Goal: Transaction & Acquisition: Purchase product/service

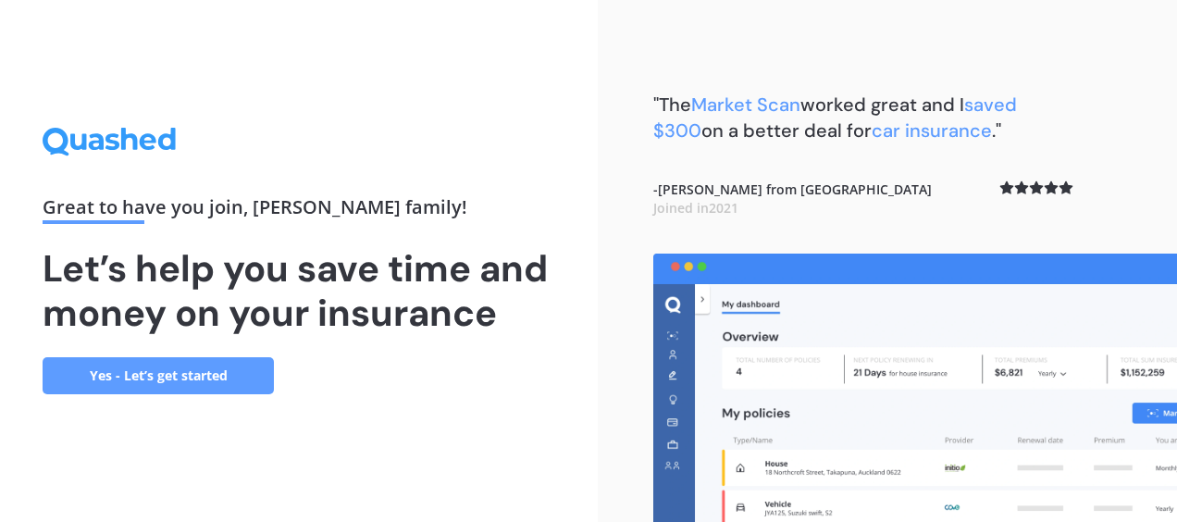
click at [186, 372] on link "Yes - Let’s get started" at bounding box center [158, 375] width 231 height 37
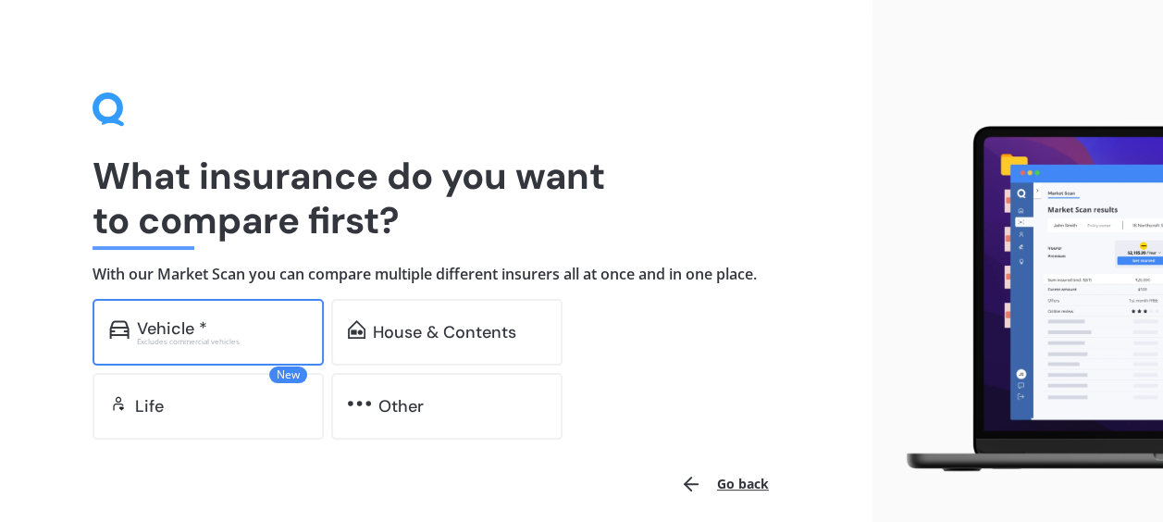
click at [198, 316] on div "Vehicle * Excludes commercial vehicles" at bounding box center [208, 332] width 231 height 67
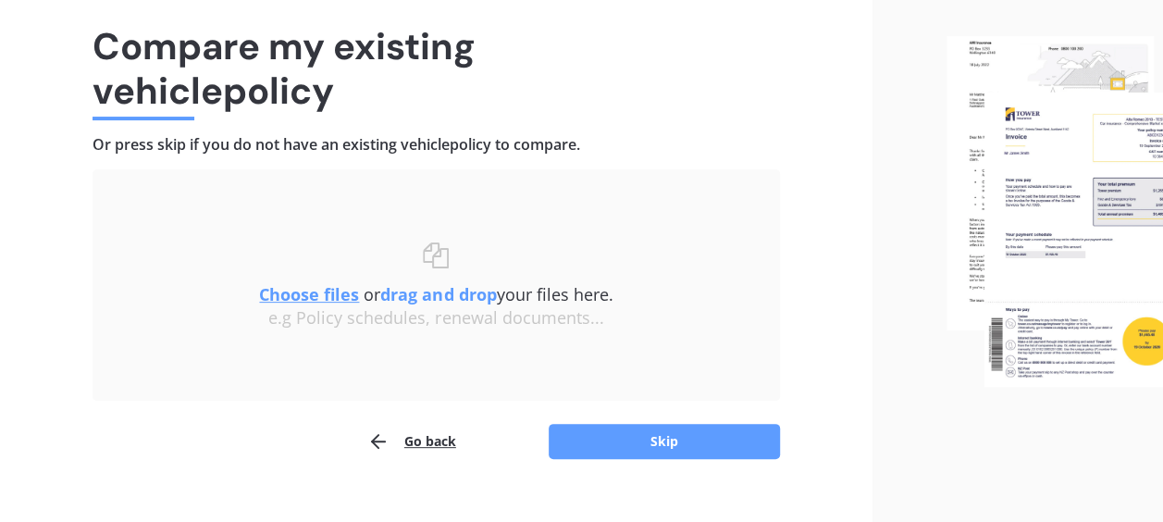
scroll to position [130, 0]
click at [630, 424] on button "Skip" at bounding box center [664, 441] width 231 height 35
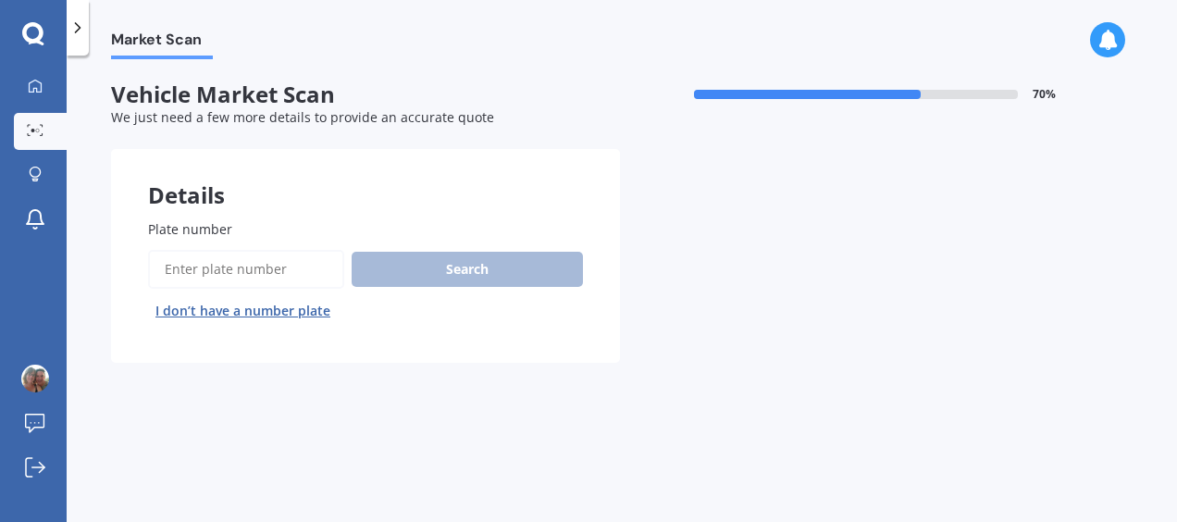
click at [181, 276] on input "Plate number" at bounding box center [246, 269] width 196 height 39
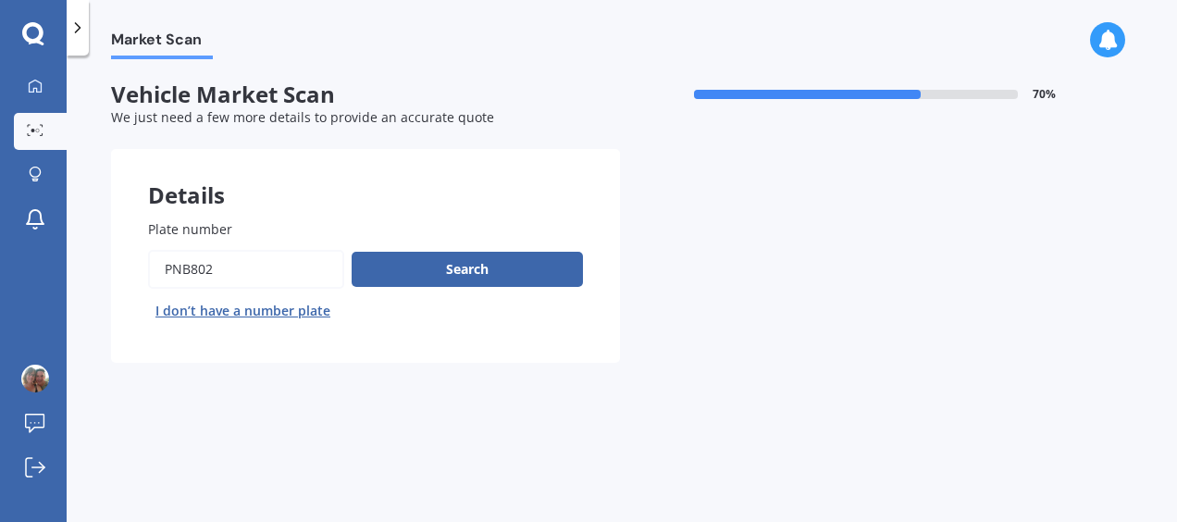
type input "PNB802"
click at [439, 260] on button "Search" at bounding box center [467, 269] width 231 height 35
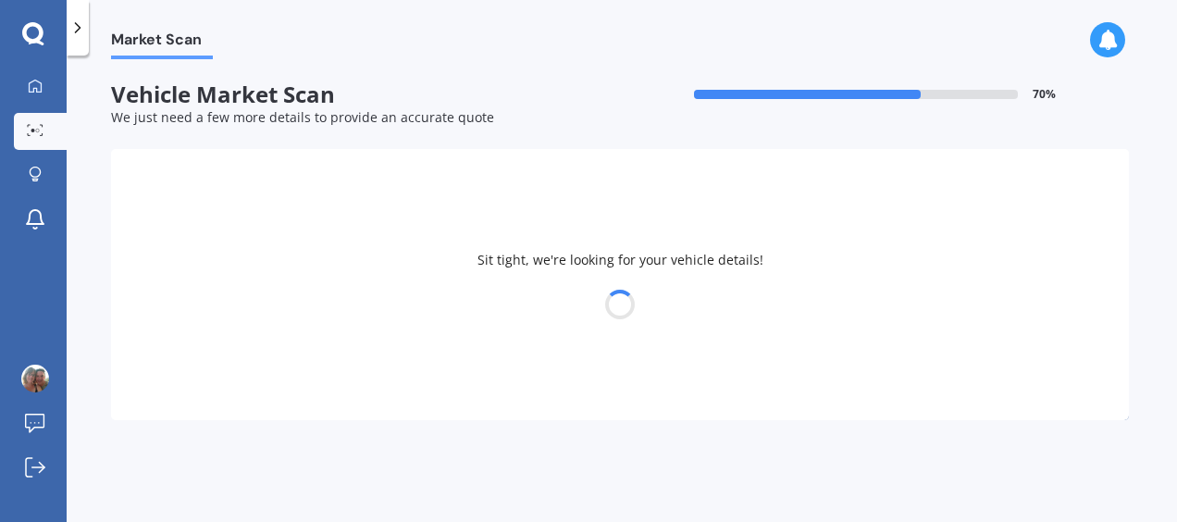
select select "TOYOTA"
select select "AQUA"
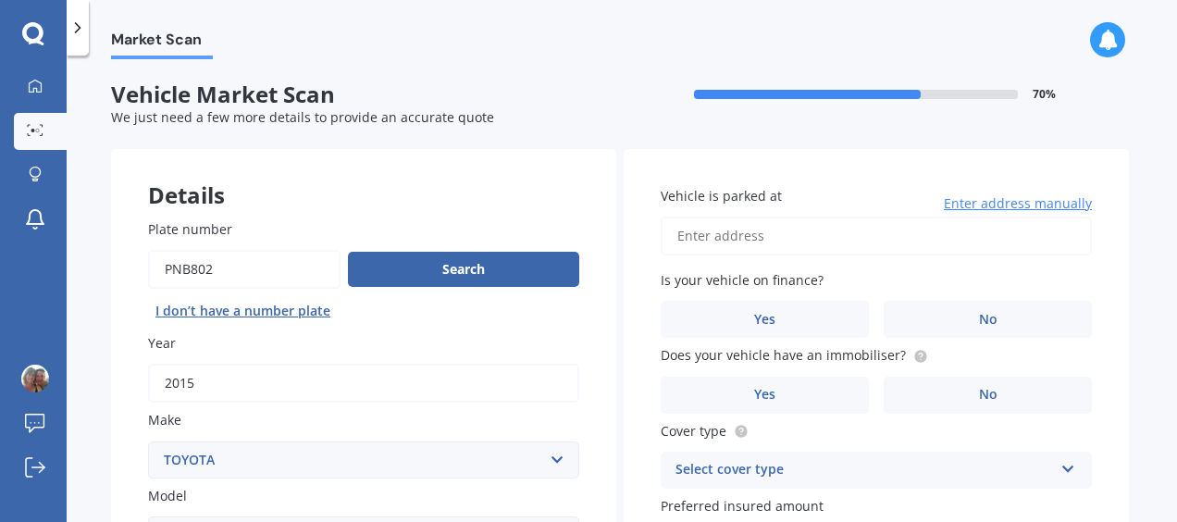
click at [746, 233] on input "Vehicle is parked at" at bounding box center [876, 236] width 431 height 39
type input "[STREET_ADDRESS]"
click at [986, 319] on span "No" at bounding box center [988, 320] width 19 height 16
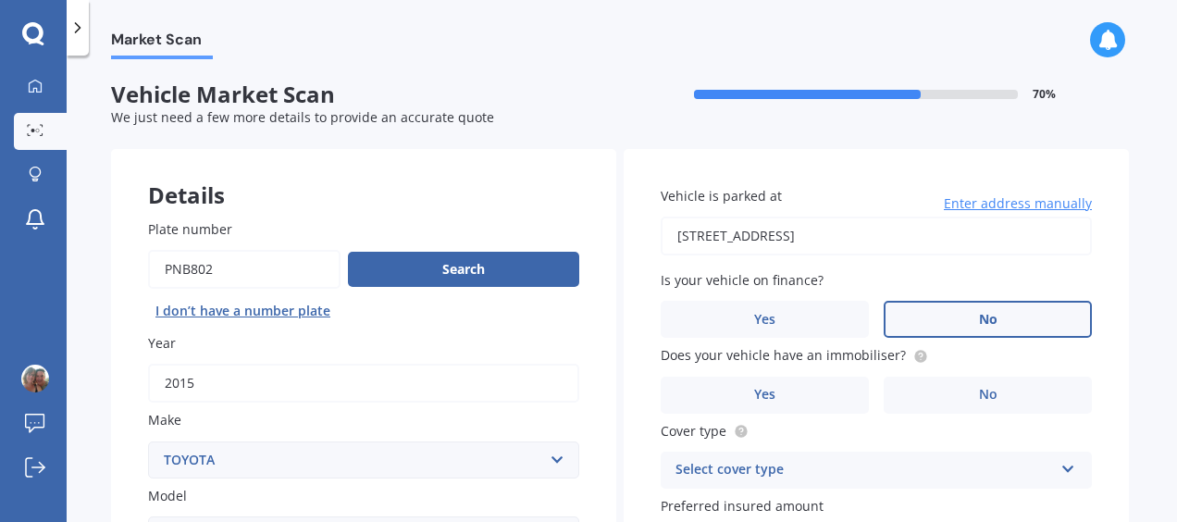
click at [0, 0] on input "No" at bounding box center [0, 0] width 0 height 0
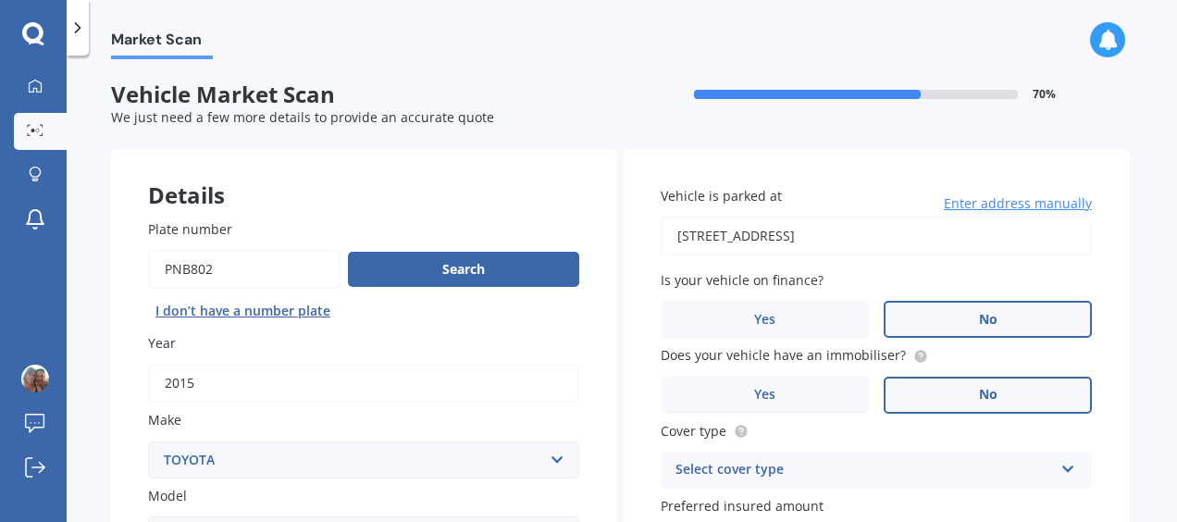
click at [982, 391] on span "No" at bounding box center [988, 395] width 19 height 16
click at [0, 0] on input "No" at bounding box center [0, 0] width 0 height 0
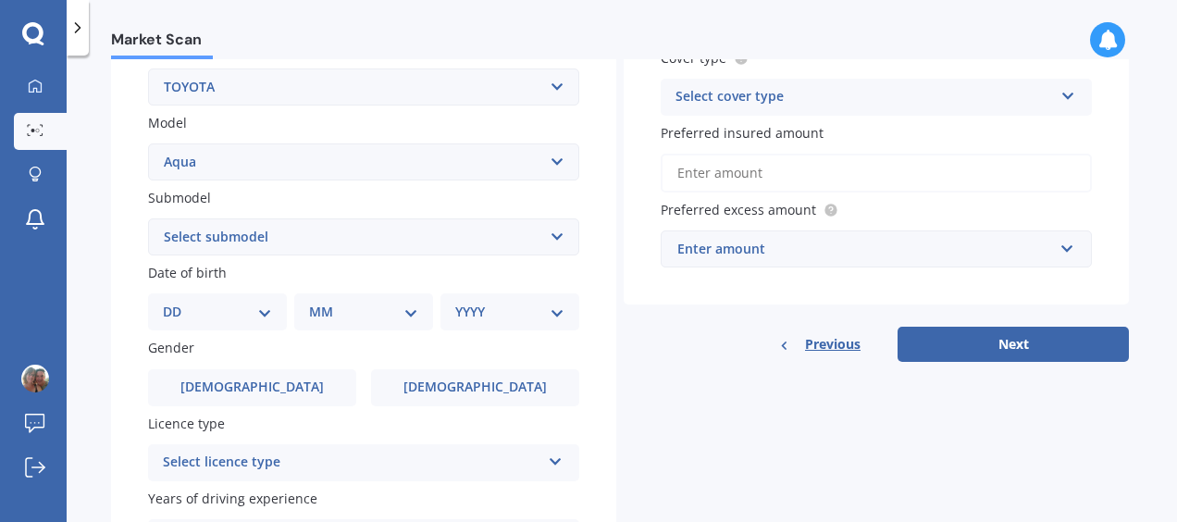
scroll to position [375, 0]
click at [259, 316] on select "DD 01 02 03 04 05 06 07 08 09 10 11 12 13 14 15 16 17 18 19 20 21 22 23 24 25 2…" at bounding box center [217, 310] width 109 height 20
select select "14"
click at [178, 302] on select "DD 01 02 03 04 05 06 07 08 09 10 11 12 13 14 15 16 17 18 19 20 21 22 23 24 25 2…" at bounding box center [217, 310] width 109 height 20
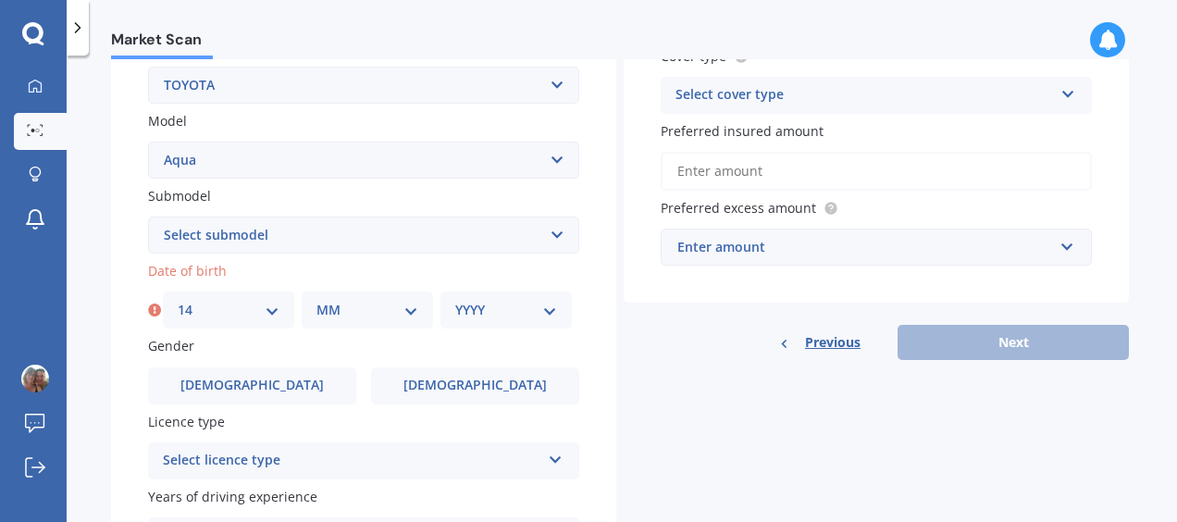
click at [403, 315] on select "MM 01 02 03 04 05 06 07 08 09 10 11 12" at bounding box center [367, 310] width 102 height 20
select select "07"
click at [316, 302] on select "MM 01 02 03 04 05 06 07 08 09 10 11 12" at bounding box center [367, 310] width 102 height 20
click at [528, 305] on select "YYYY 2025 2024 2023 2022 2021 2020 2019 2018 2017 2016 2015 2014 2013 2012 2011…" at bounding box center [506, 310] width 102 height 20
select select "1979"
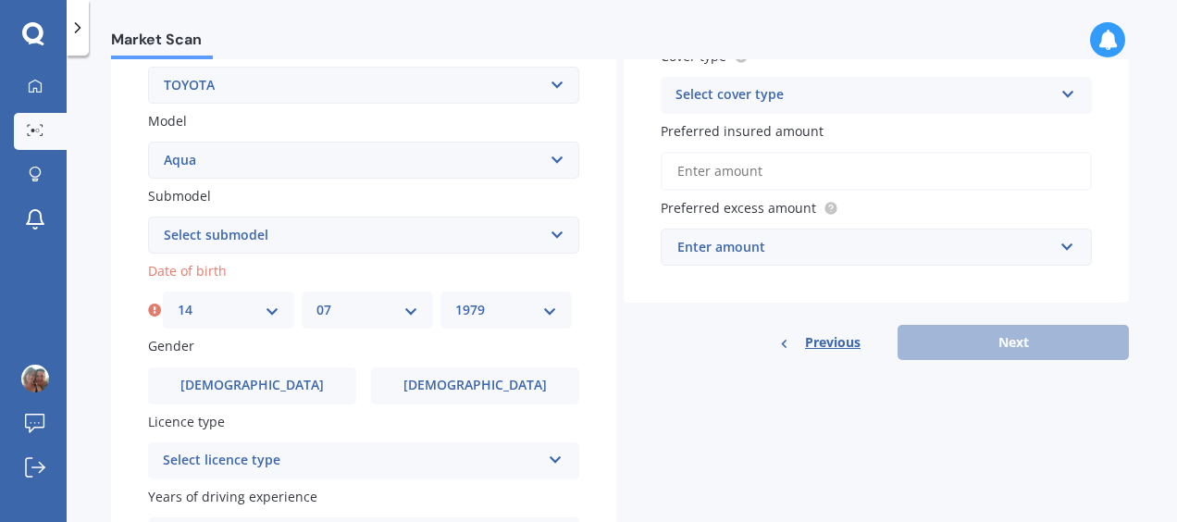
click at [455, 302] on select "YYYY 2025 2024 2023 2022 2021 2020 2019 2018 2017 2016 2015 2014 2013 2012 2011…" at bounding box center [506, 310] width 102 height 20
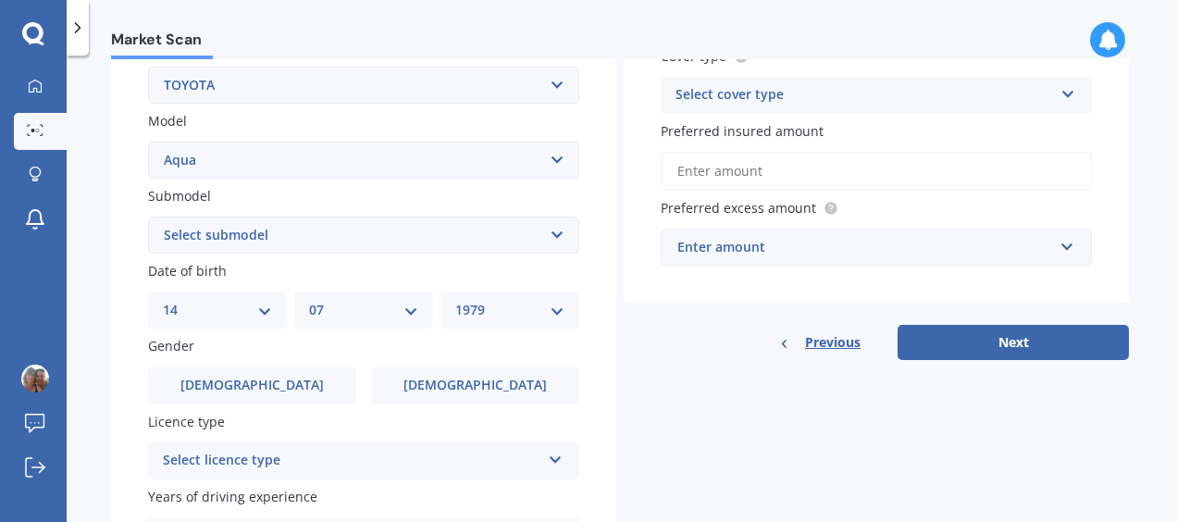
click at [558, 463] on icon at bounding box center [556, 456] width 16 height 13
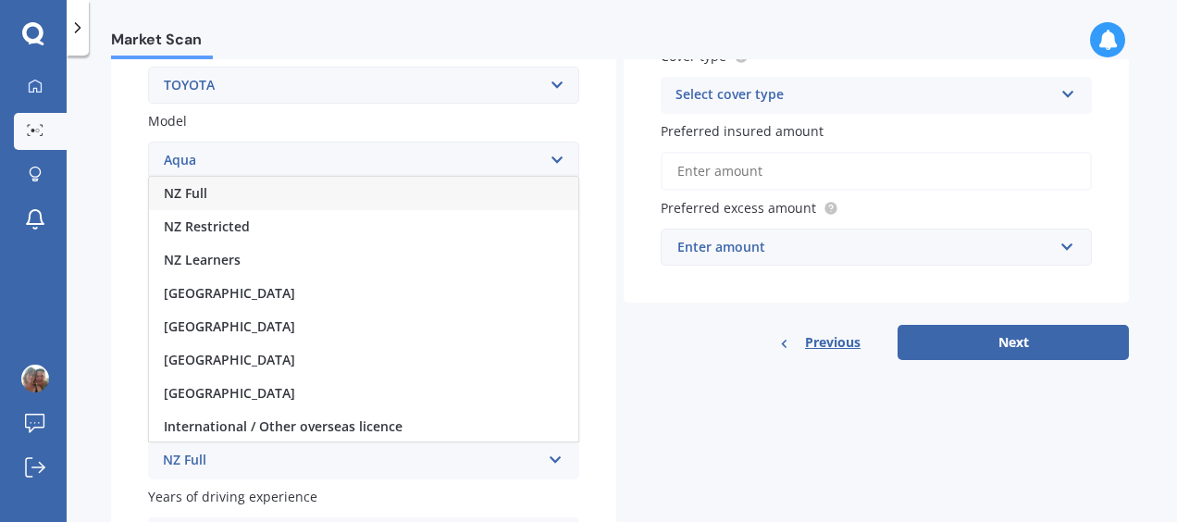
click at [324, 191] on div "NZ Full" at bounding box center [363, 193] width 429 height 33
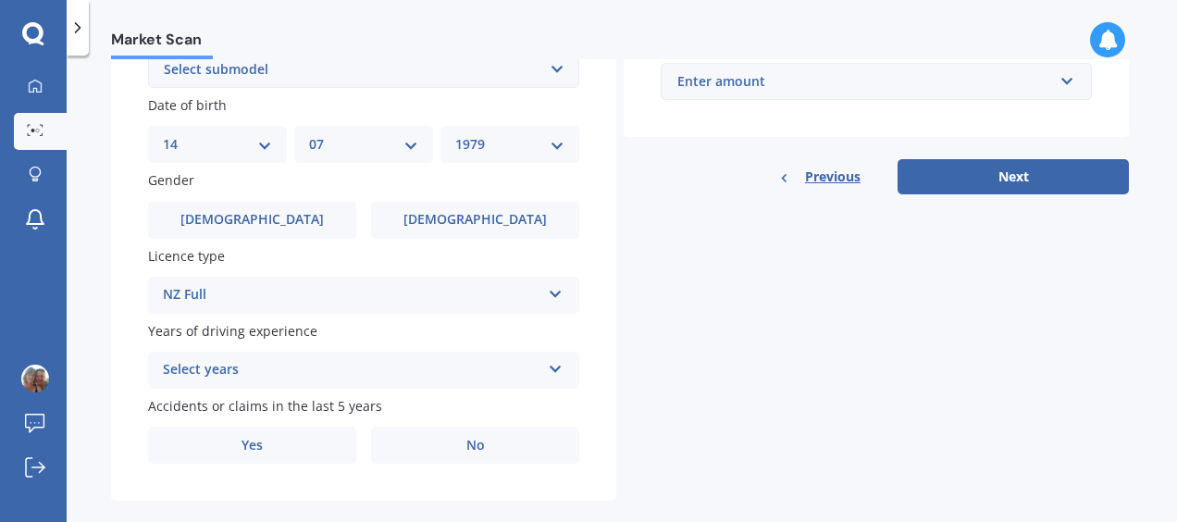
scroll to position [570, 0]
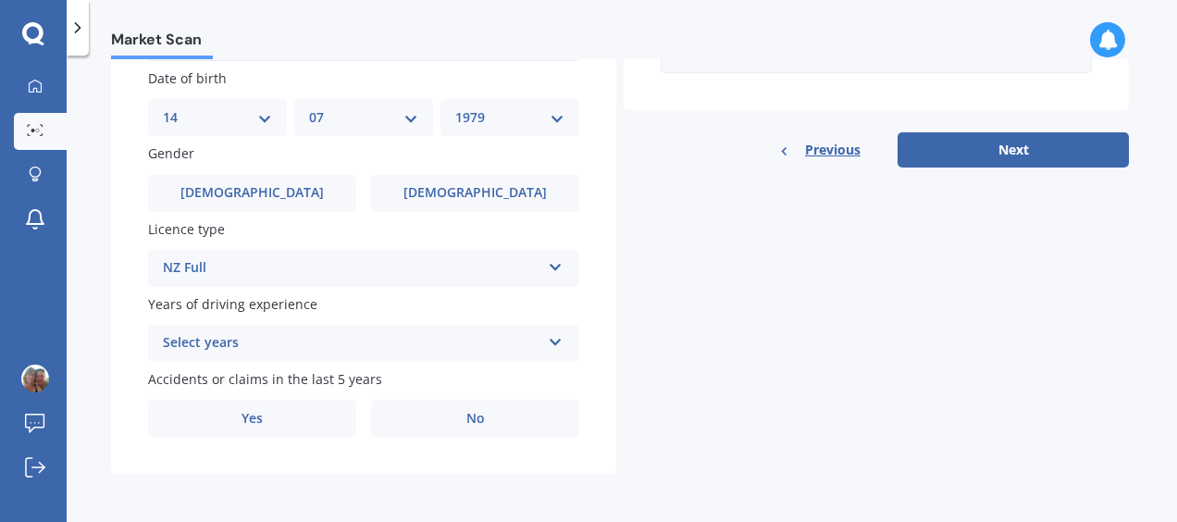
click at [552, 343] on icon at bounding box center [556, 338] width 16 height 13
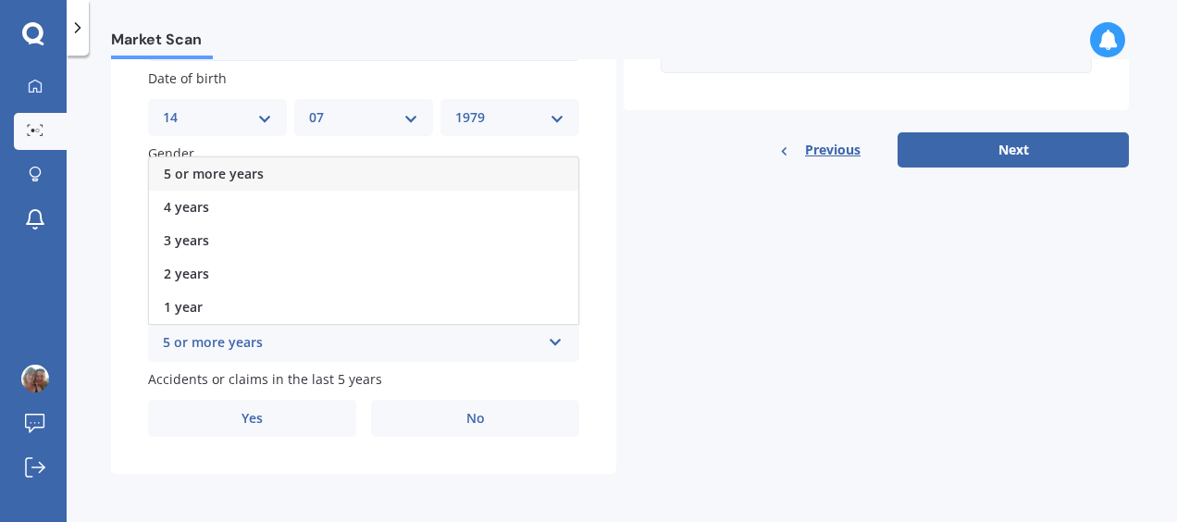
click at [295, 343] on div "5 or more years" at bounding box center [352, 343] width 378 height 22
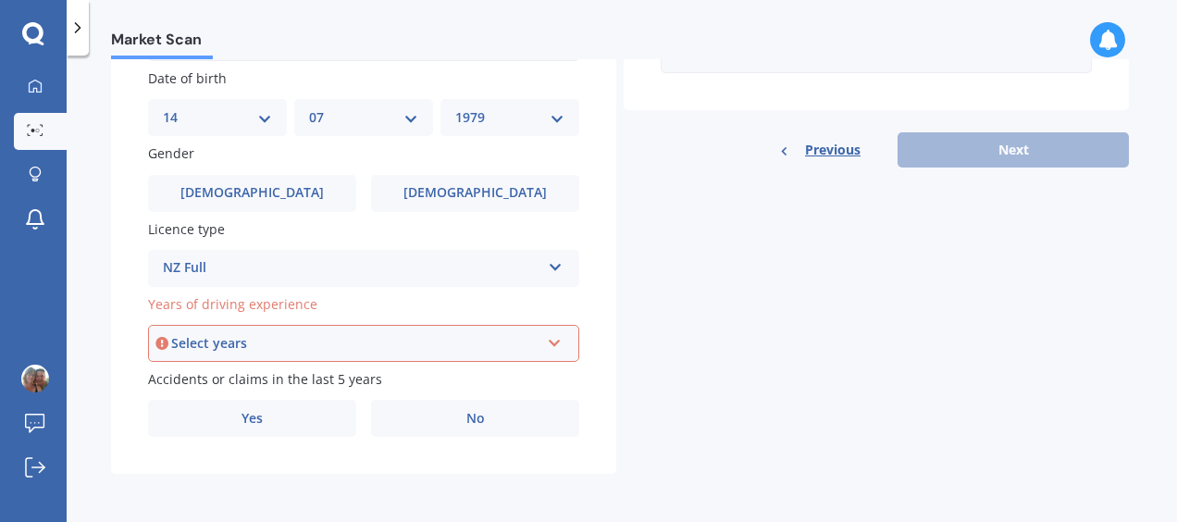
click at [556, 344] on icon at bounding box center [555, 339] width 16 height 13
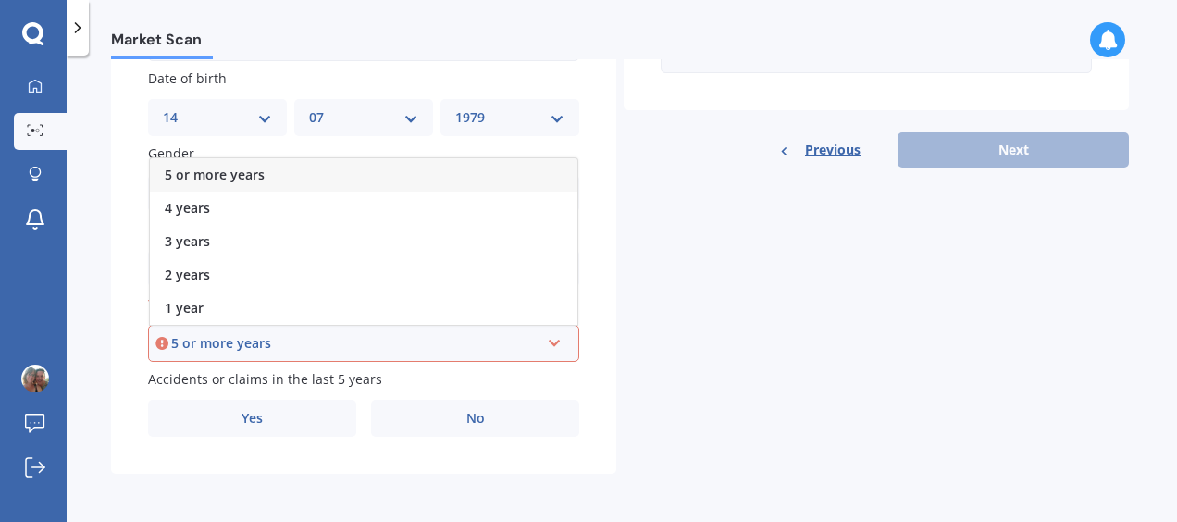
click at [402, 169] on div "5 or more years" at bounding box center [364, 174] width 428 height 33
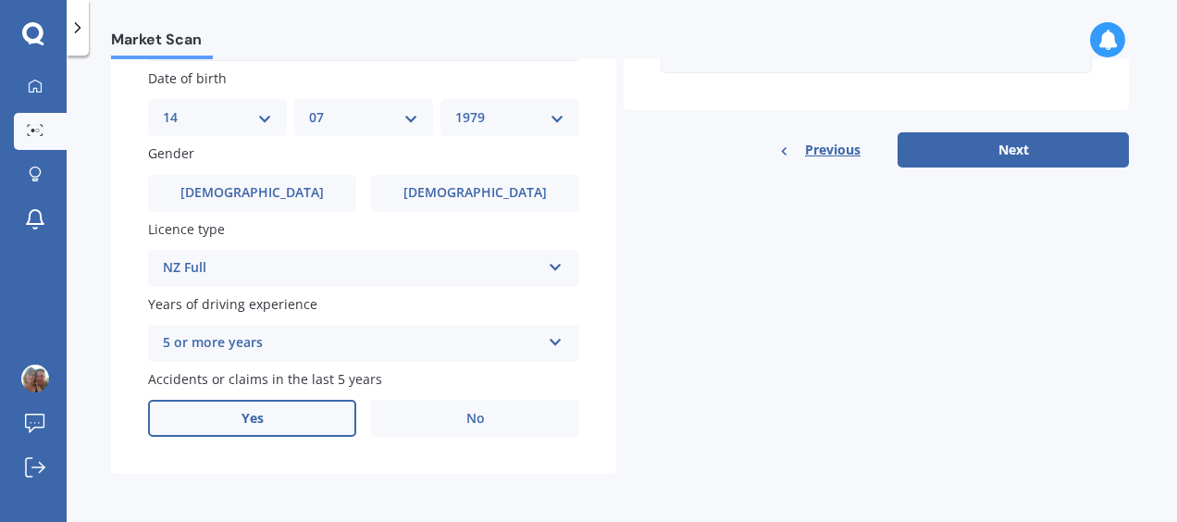
click at [292, 418] on label "Yes" at bounding box center [252, 418] width 208 height 37
click at [0, 0] on input "Yes" at bounding box center [0, 0] width 0 height 0
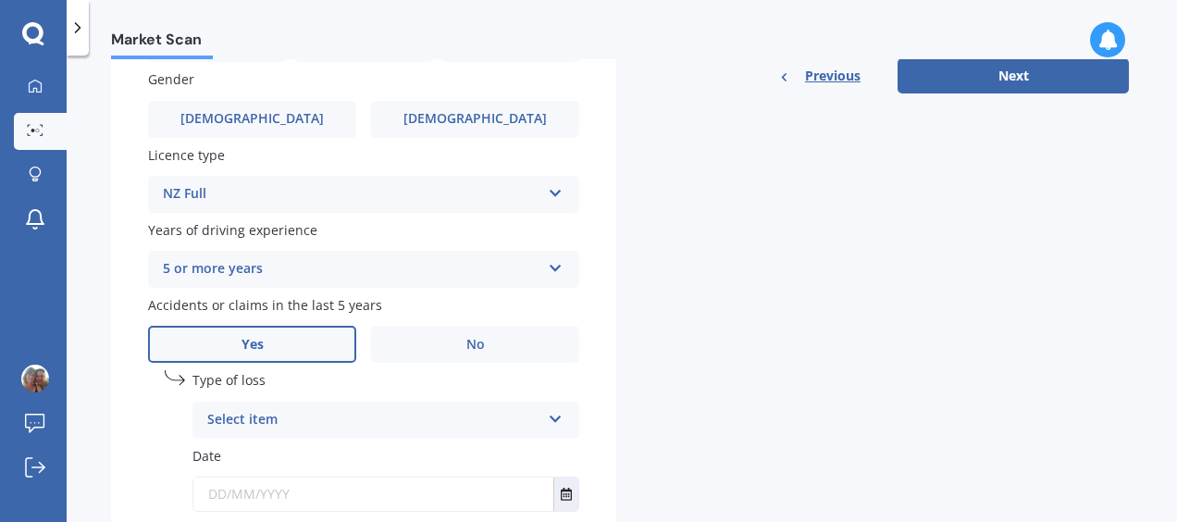
scroll to position [674, 0]
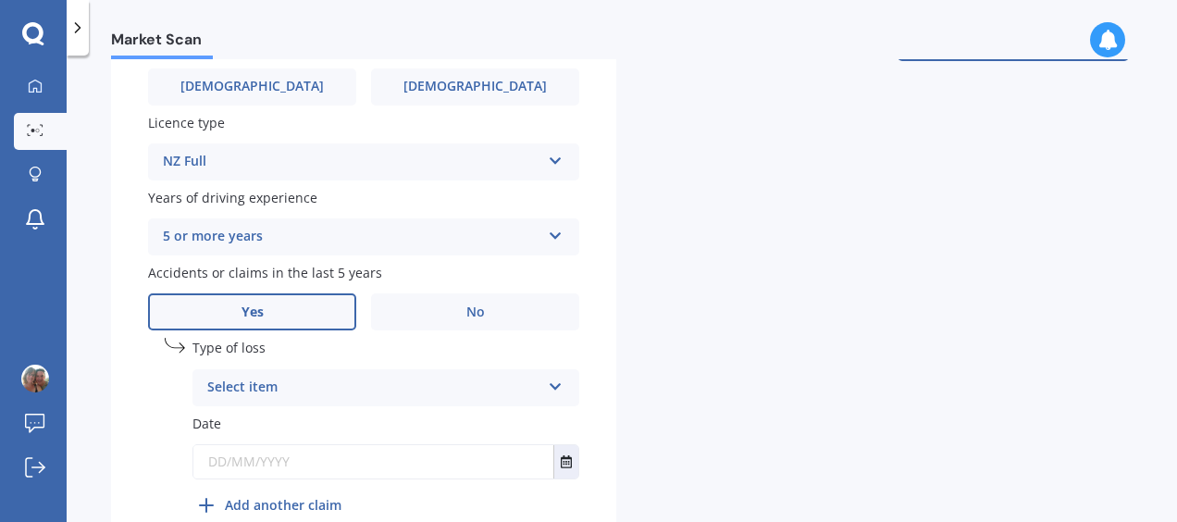
click at [553, 389] on icon at bounding box center [556, 383] width 16 height 13
click at [418, 426] on div "At fault accident" at bounding box center [385, 423] width 385 height 33
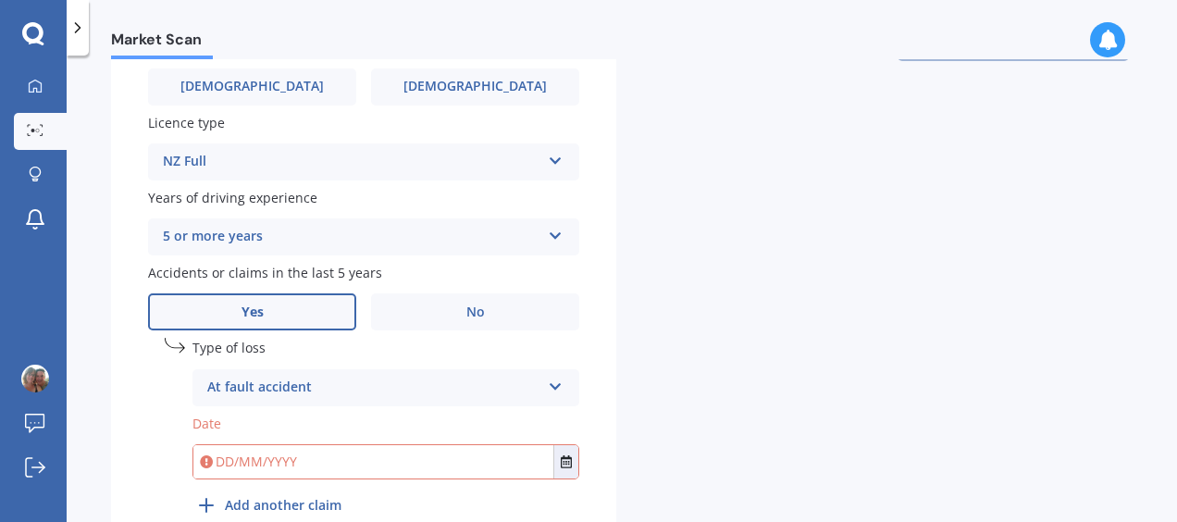
click at [398, 466] on input "text" at bounding box center [373, 461] width 360 height 33
type input "o"
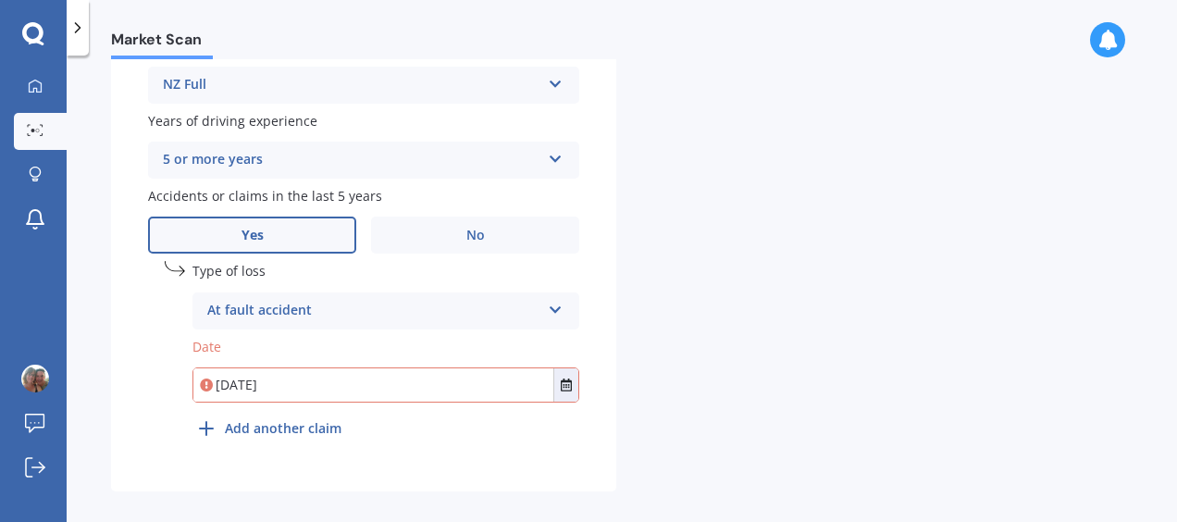
scroll to position [771, 0]
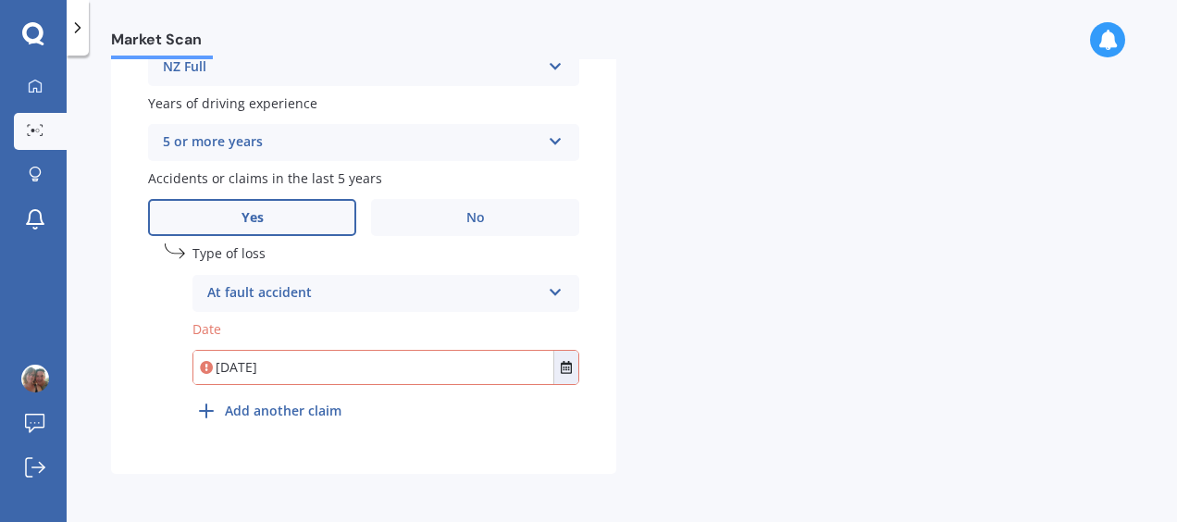
type input "[DATE]"
click at [205, 411] on line at bounding box center [206, 411] width 13 height 0
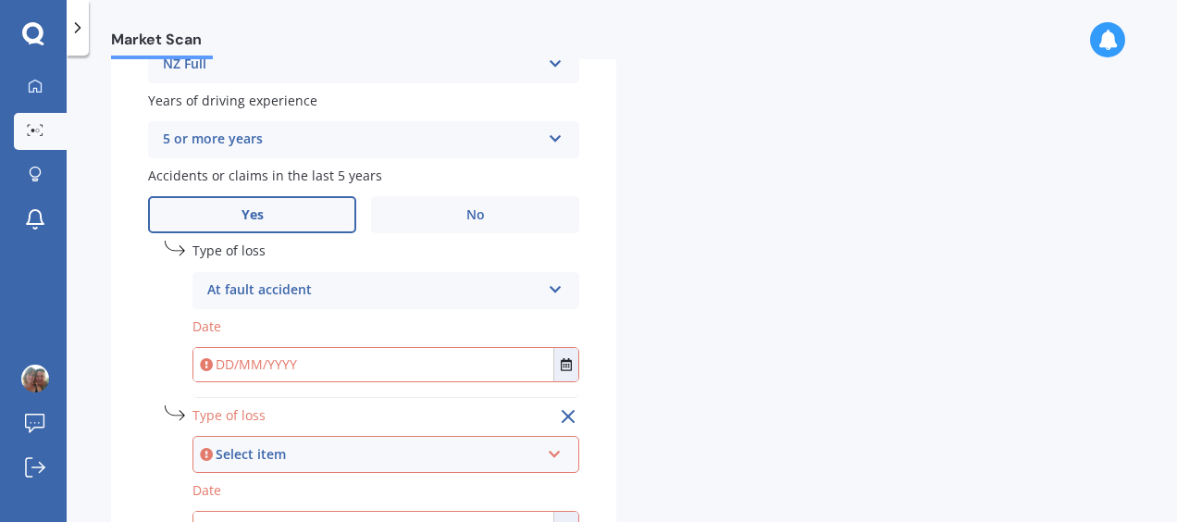
click at [394, 363] on input "text" at bounding box center [373, 364] width 360 height 33
type input "fe"
click at [561, 365] on icon "Select date" at bounding box center [566, 364] width 11 height 13
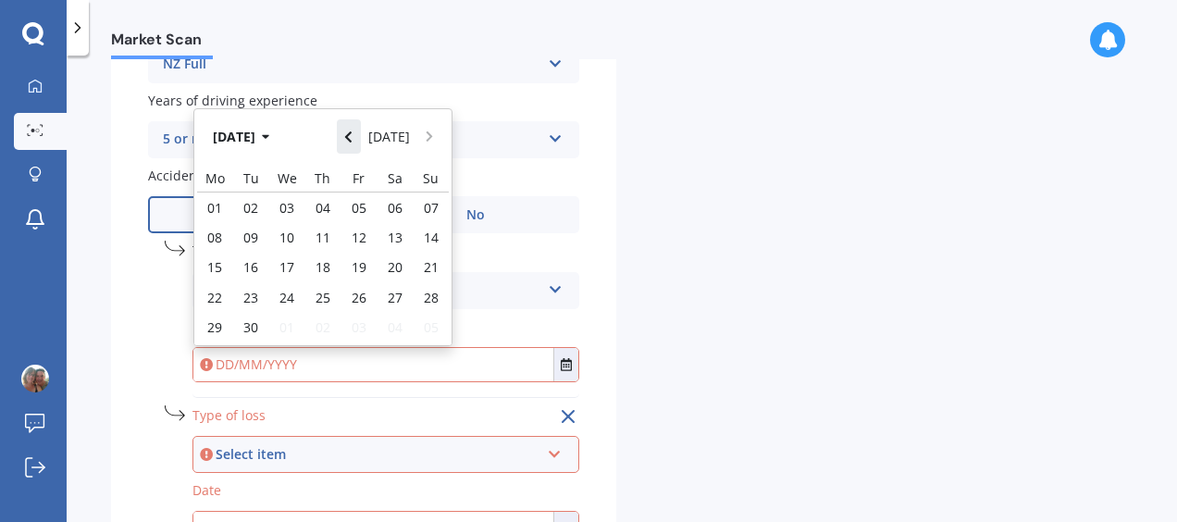
click at [353, 140] on icon "Navigate back" at bounding box center [348, 136] width 8 height 13
click at [353, 133] on icon "Navigate back" at bounding box center [348, 136] width 8 height 13
click at [353, 139] on icon "Navigate back" at bounding box center [348, 136] width 8 height 13
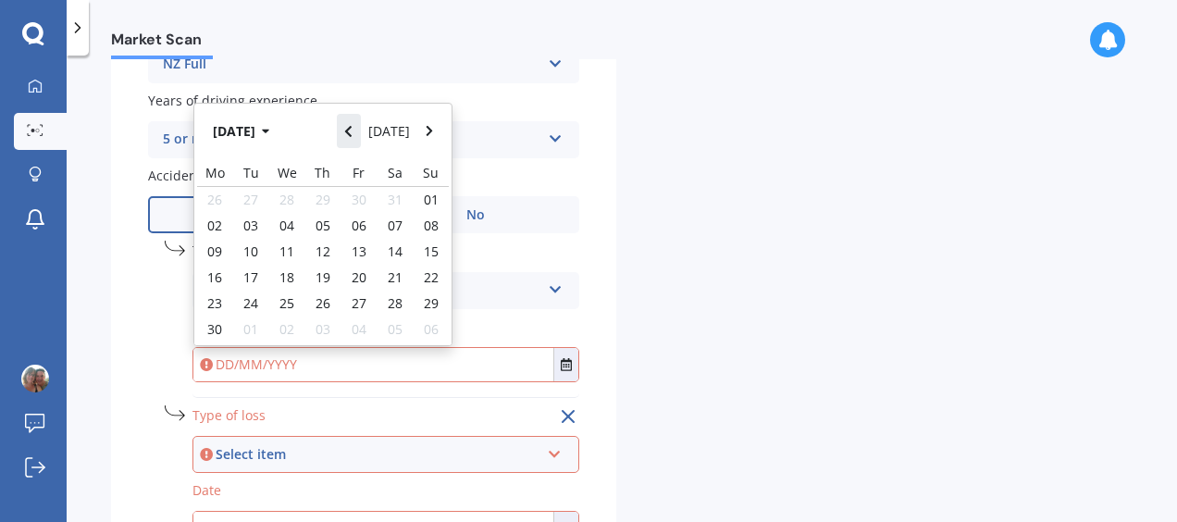
click at [353, 138] on icon "Navigate back" at bounding box center [348, 131] width 8 height 13
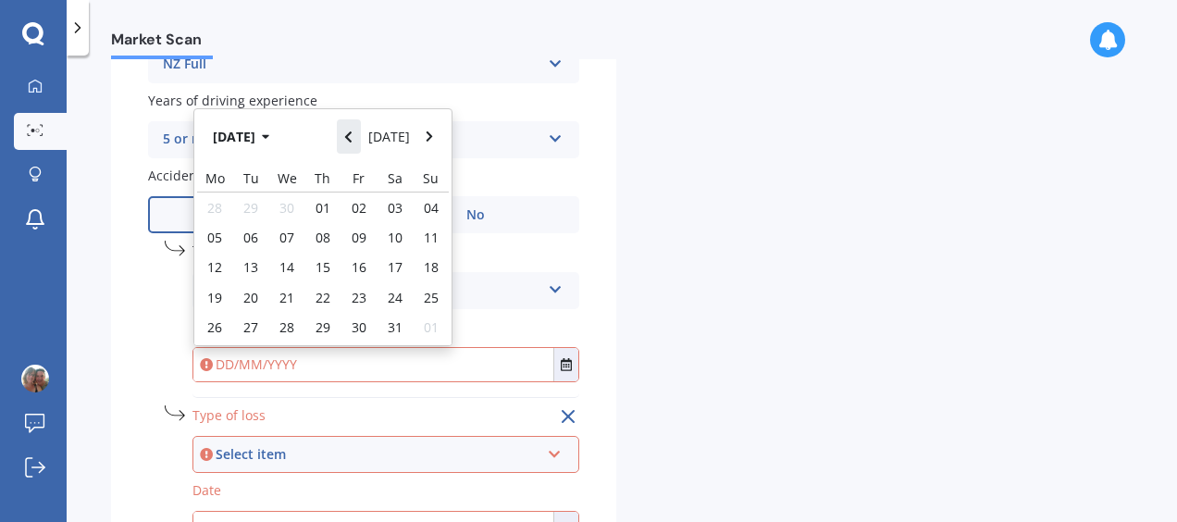
click at [353, 140] on icon "Navigate back" at bounding box center [348, 136] width 8 height 13
click at [353, 139] on icon "Navigate back" at bounding box center [348, 136] width 8 height 13
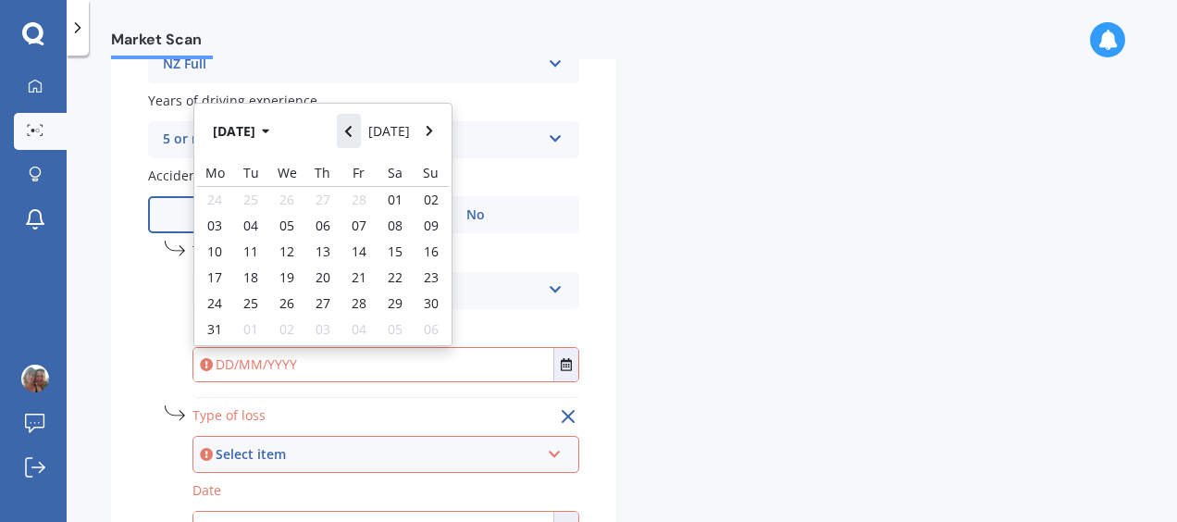
click at [353, 138] on icon "Navigate back" at bounding box center [348, 131] width 8 height 13
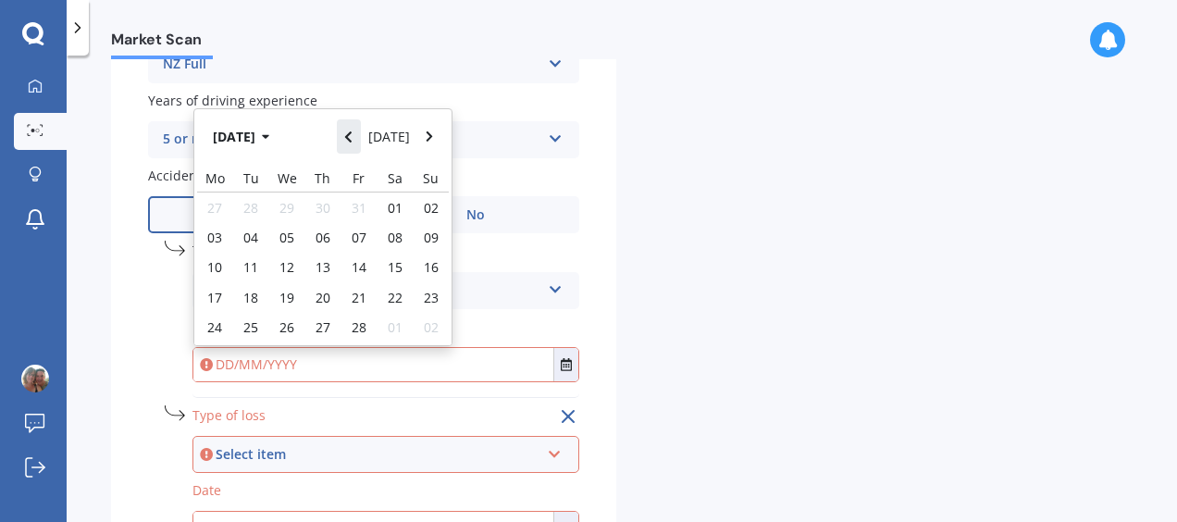
click at [353, 139] on icon "Navigate back" at bounding box center [348, 136] width 8 height 13
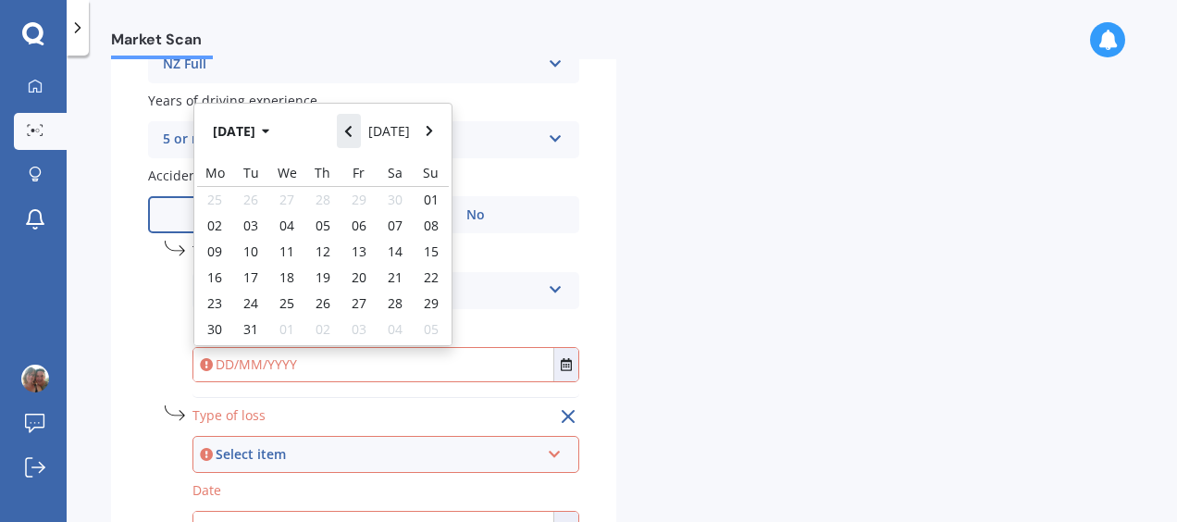
click at [353, 138] on icon "Navigate back" at bounding box center [348, 131] width 8 height 13
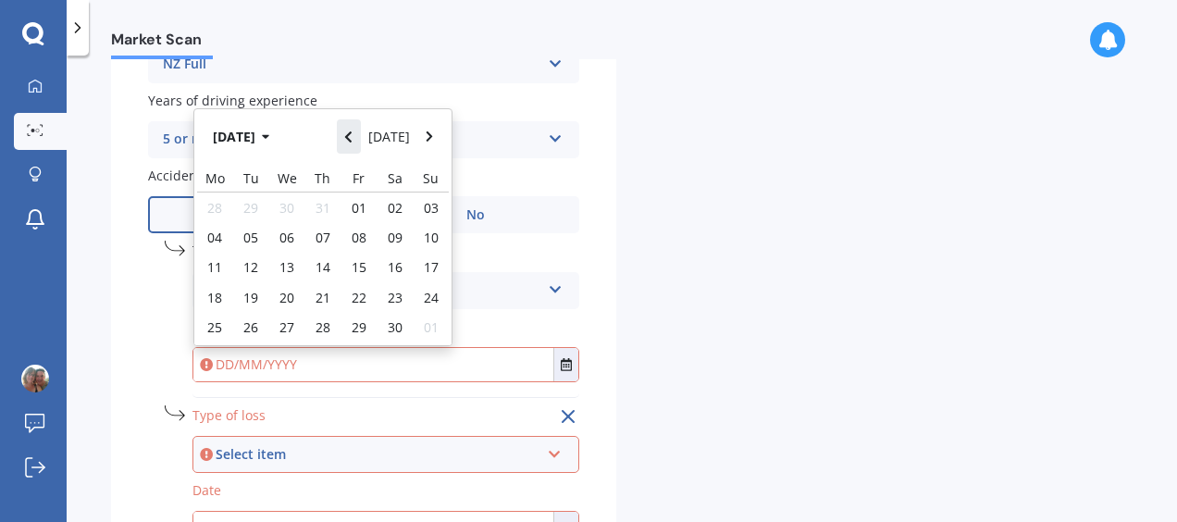
click at [353, 140] on icon "Navigate back" at bounding box center [348, 136] width 8 height 13
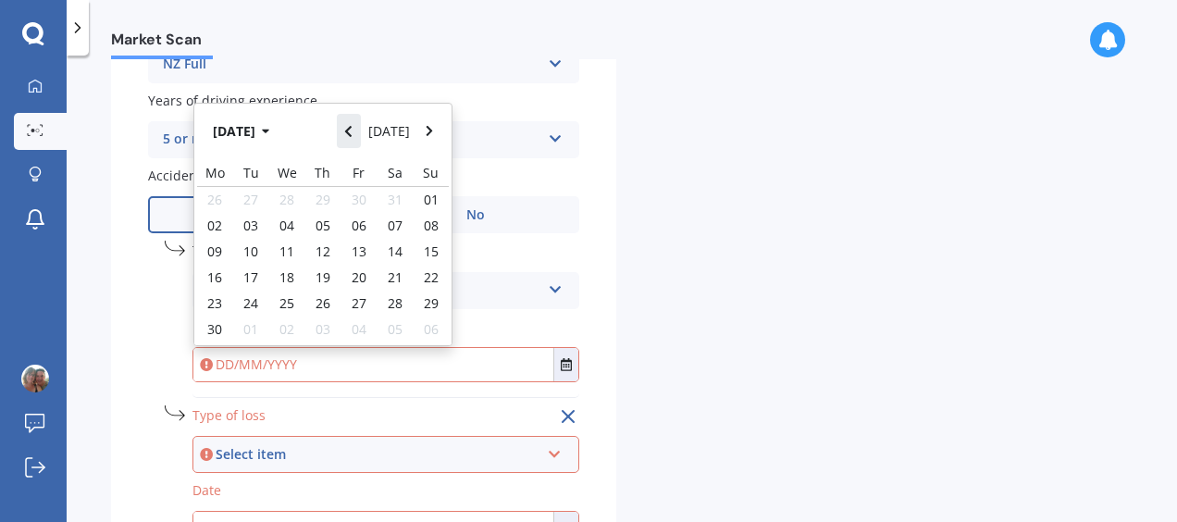
click at [353, 138] on icon "Navigate back" at bounding box center [348, 131] width 8 height 13
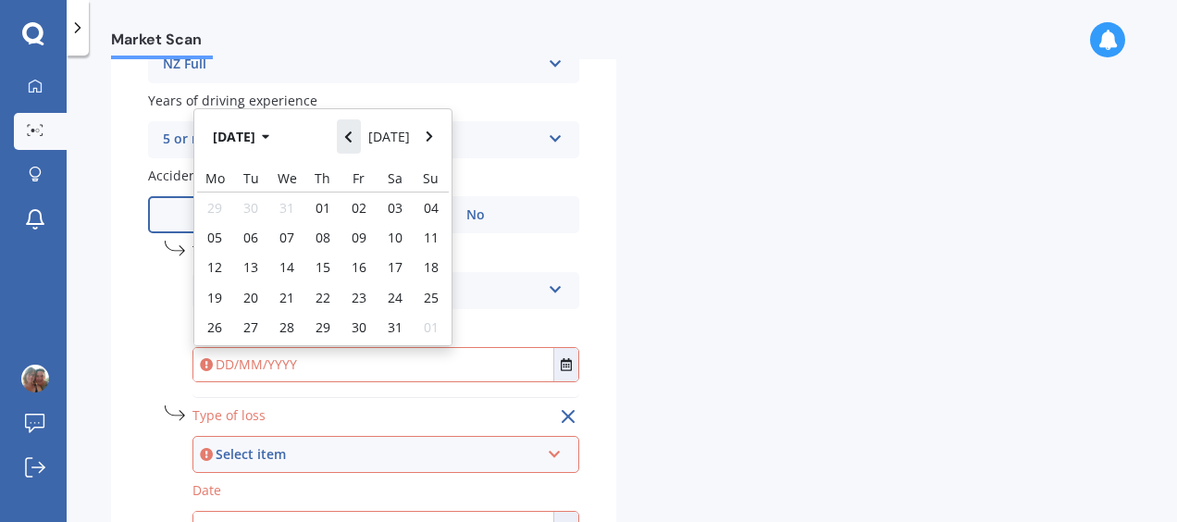
click at [353, 140] on icon "Navigate back" at bounding box center [348, 136] width 8 height 13
click at [353, 139] on icon "Navigate back" at bounding box center [348, 136] width 8 height 13
click at [353, 140] on icon "Navigate back" at bounding box center [348, 136] width 8 height 13
click at [353, 142] on icon "Navigate back" at bounding box center [348, 136] width 8 height 13
click at [353, 140] on icon "Navigate back" at bounding box center [348, 136] width 8 height 13
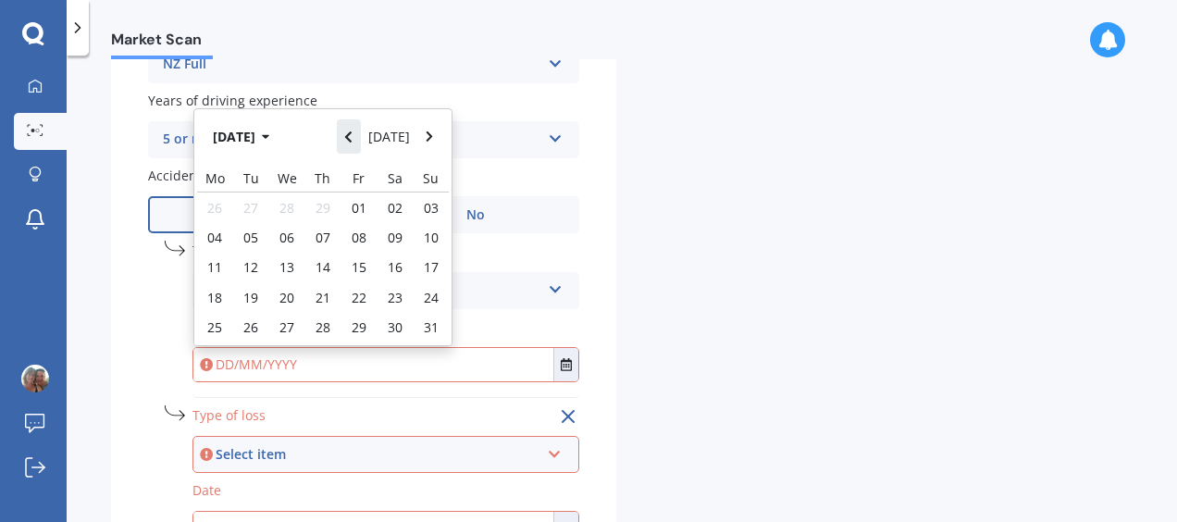
click at [353, 139] on icon "Navigate back" at bounding box center [348, 136] width 8 height 13
click at [255, 294] on span "20" at bounding box center [250, 298] width 15 height 18
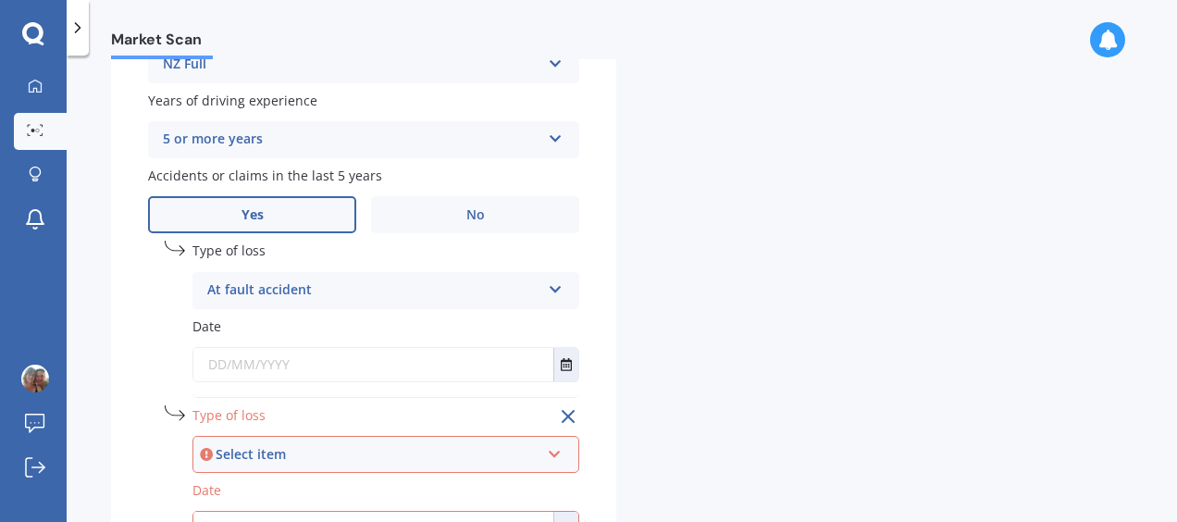
type input "[DATE]"
click at [554, 456] on icon at bounding box center [555, 450] width 16 height 13
click at [402, 379] on div "At fault accident" at bounding box center [385, 385] width 383 height 33
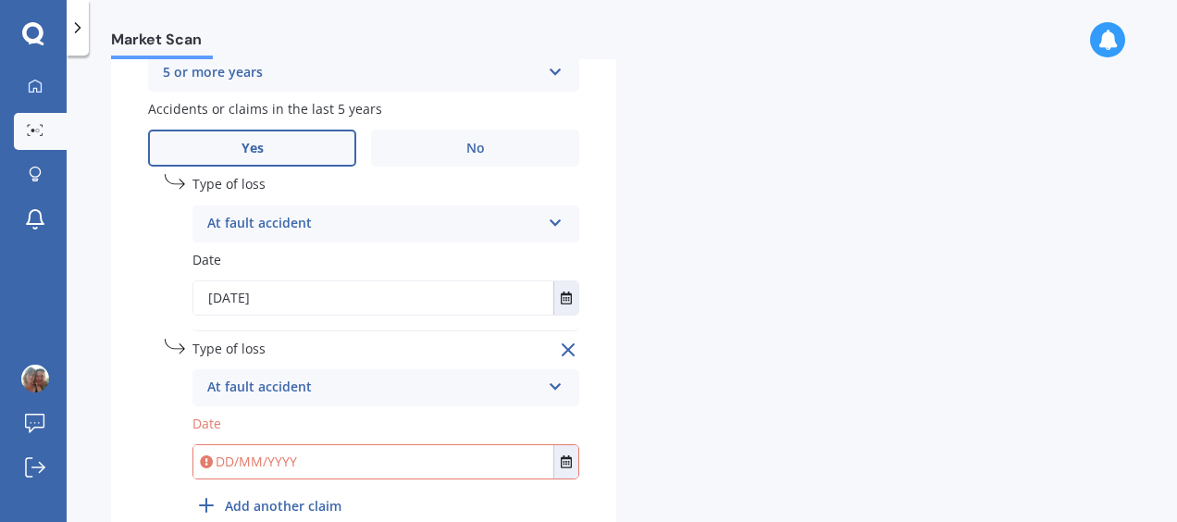
scroll to position [935, 0]
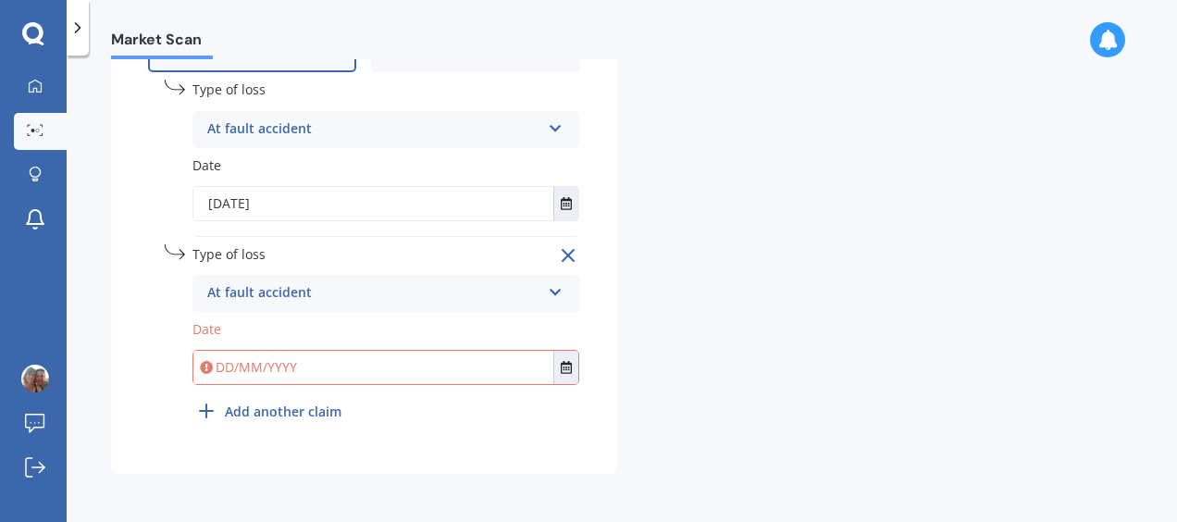
click at [228, 367] on input "text" at bounding box center [373, 367] width 360 height 33
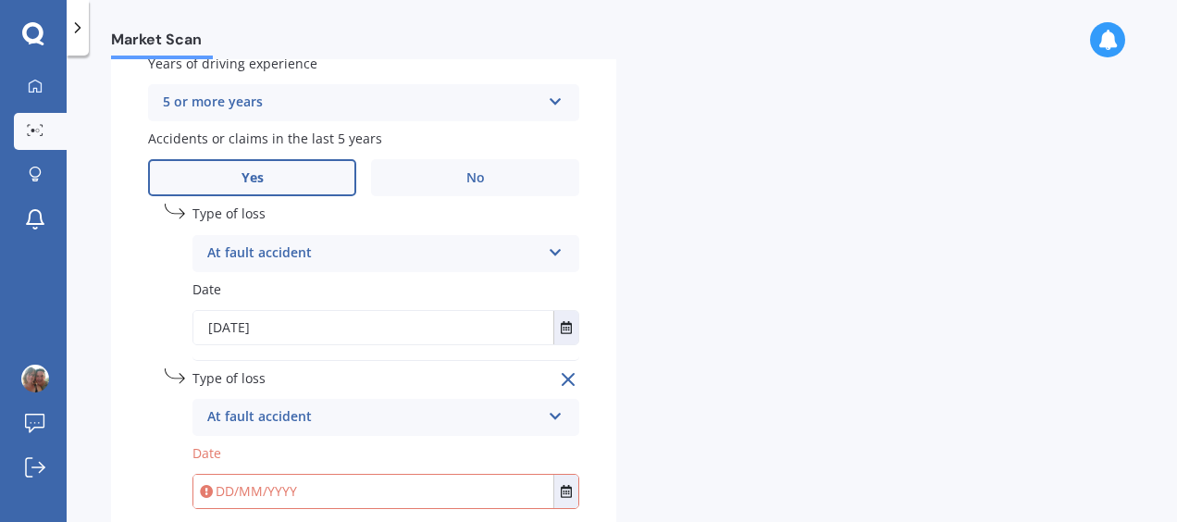
scroll to position [809, 0]
click at [561, 490] on icon "Select date" at bounding box center [566, 490] width 11 height 13
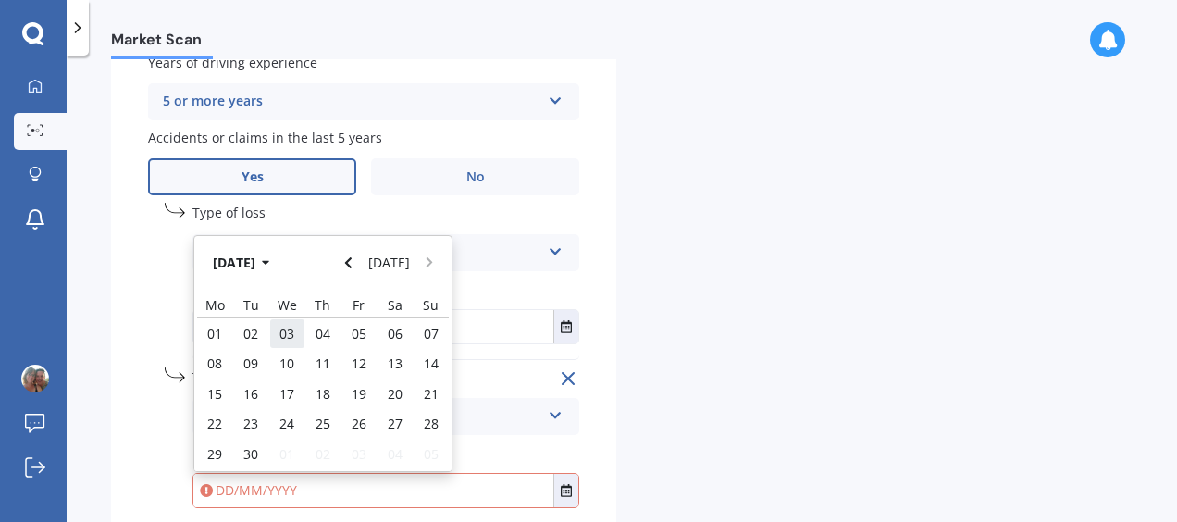
click at [300, 333] on div "03" at bounding box center [287, 333] width 36 height 30
type input "[DATE]"
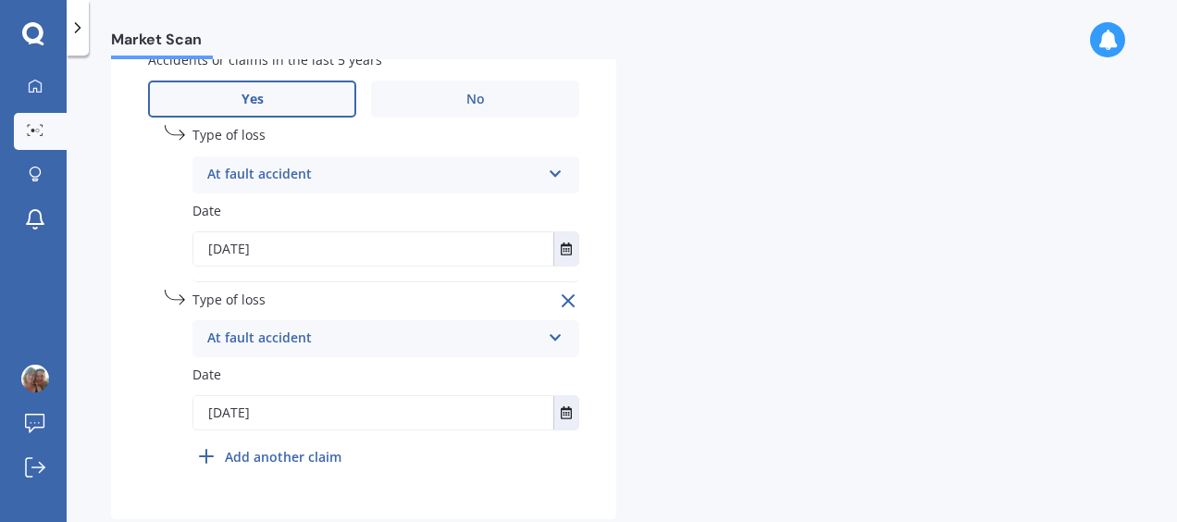
scroll to position [935, 0]
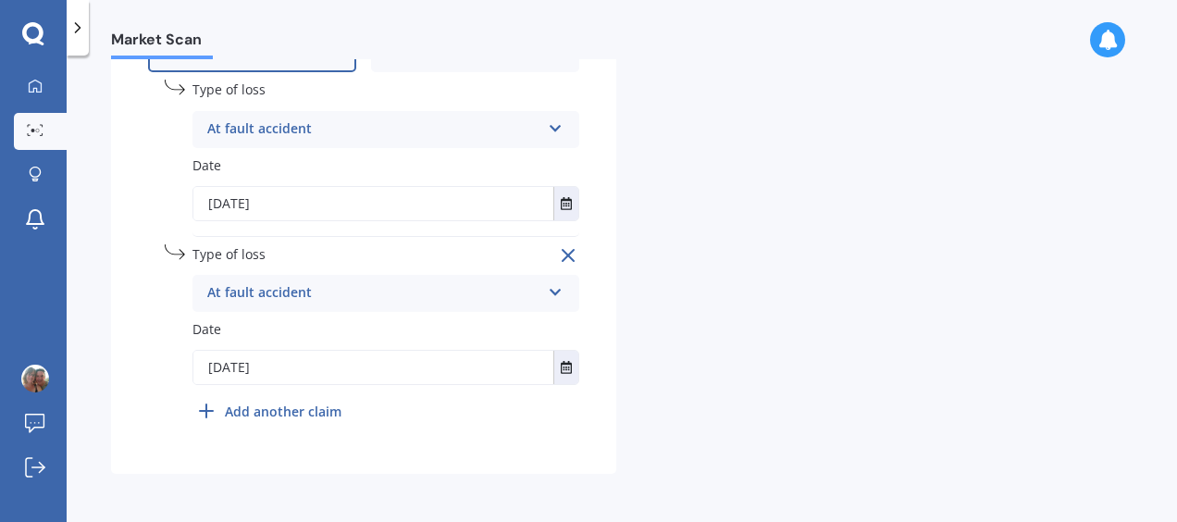
click at [280, 415] on b "Add another claim" at bounding box center [283, 411] width 117 height 19
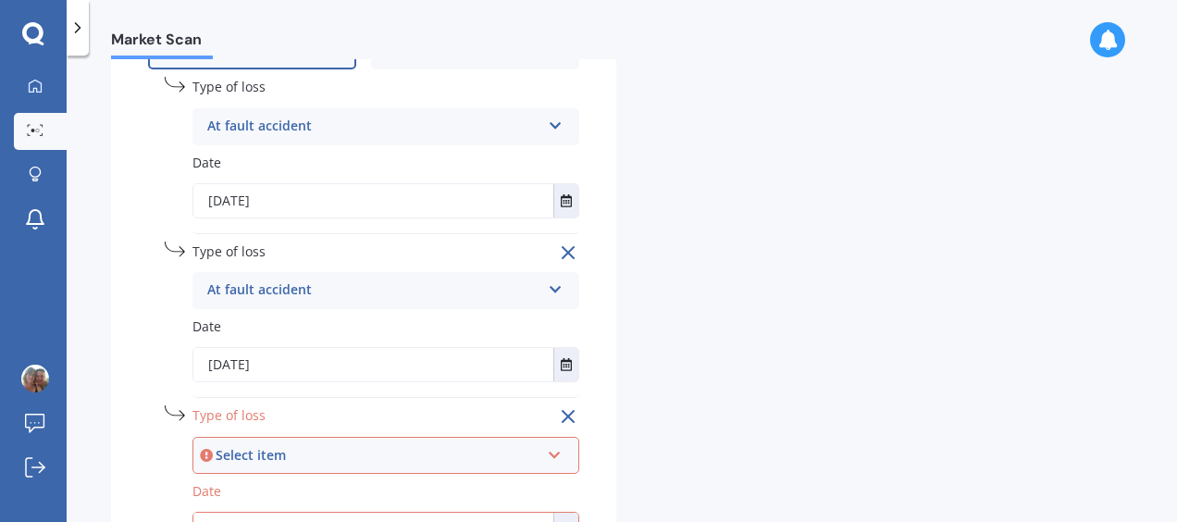
click at [551, 458] on icon at bounding box center [555, 451] width 16 height 13
click at [429, 379] on div "At fault accident" at bounding box center [385, 386] width 383 height 33
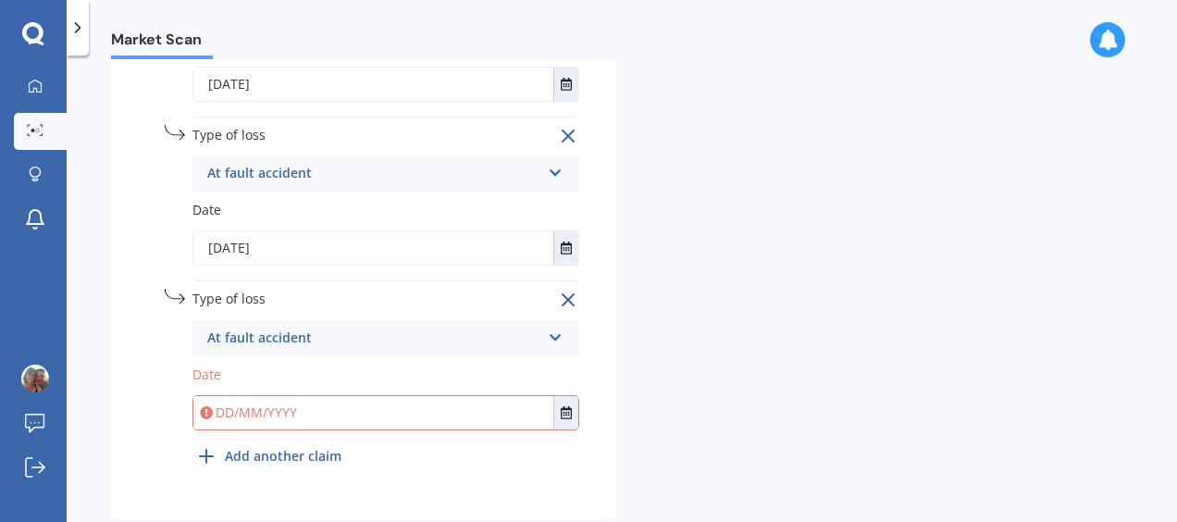
scroll to position [1056, 0]
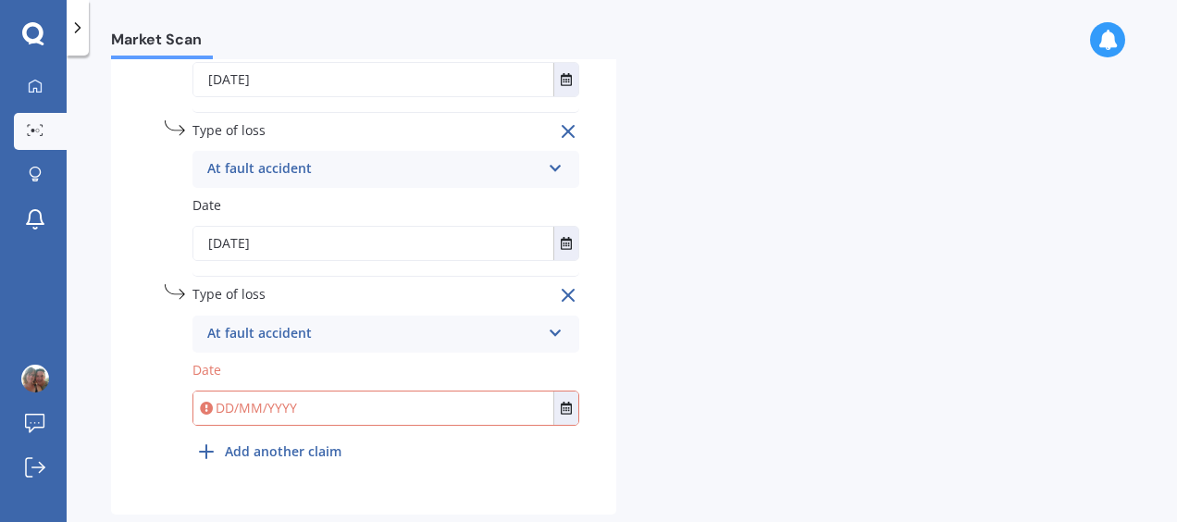
click at [288, 415] on input "text" at bounding box center [373, 407] width 360 height 33
click at [564, 410] on icon "Select date" at bounding box center [566, 408] width 11 height 13
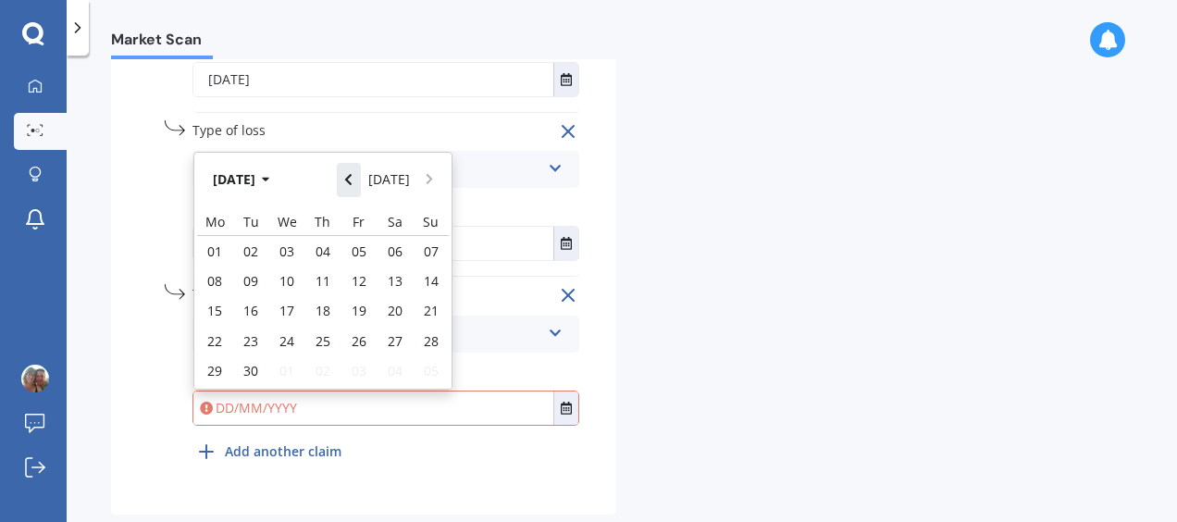
click at [353, 181] on icon "Navigate back" at bounding box center [348, 179] width 8 height 13
click at [269, 182] on icon "button" at bounding box center [265, 181] width 7 height 5
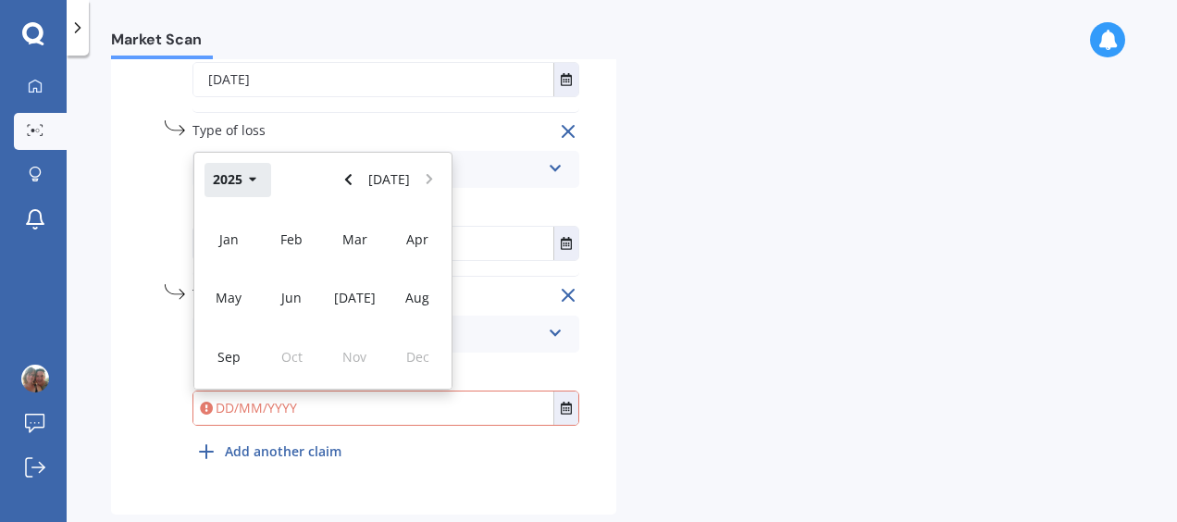
click at [265, 182] on button "2025" at bounding box center [238, 179] width 67 height 33
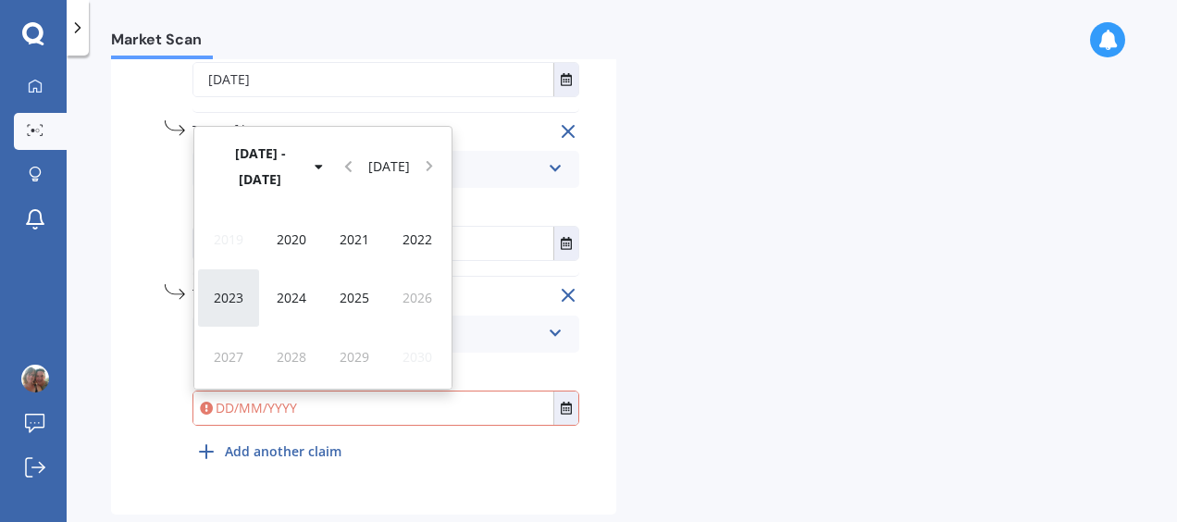
click at [231, 311] on div "2023" at bounding box center [228, 297] width 63 height 58
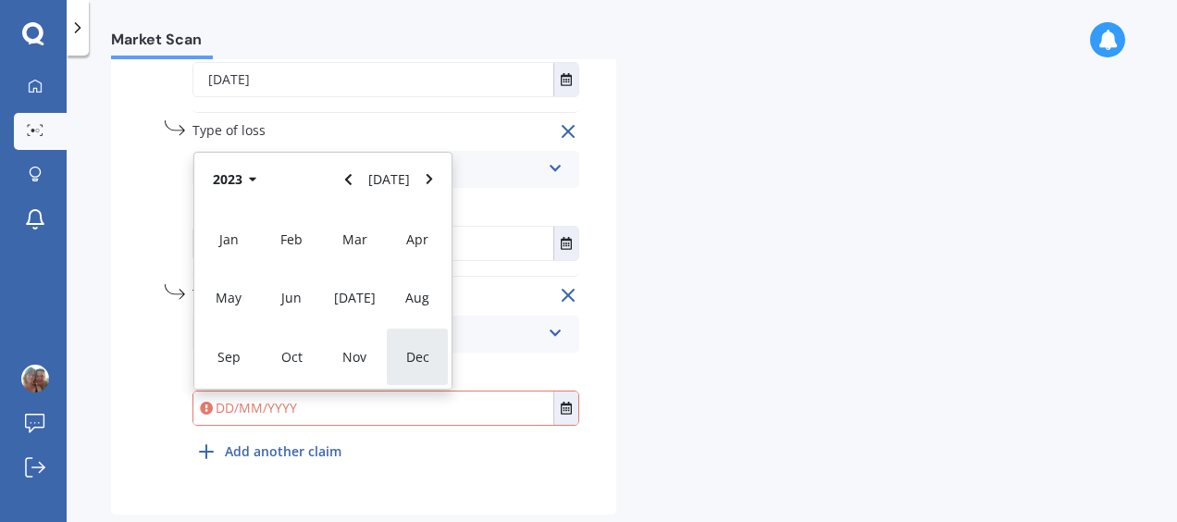
click at [416, 356] on span "Dec" at bounding box center [417, 357] width 23 height 18
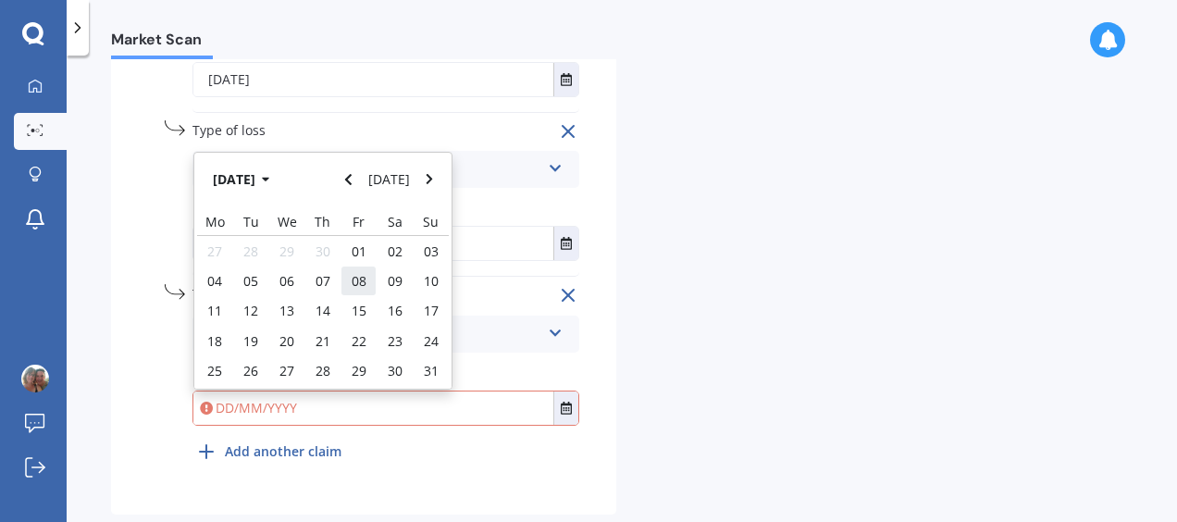
click at [353, 279] on span "08" at bounding box center [359, 281] width 15 height 18
type input "[DATE]"
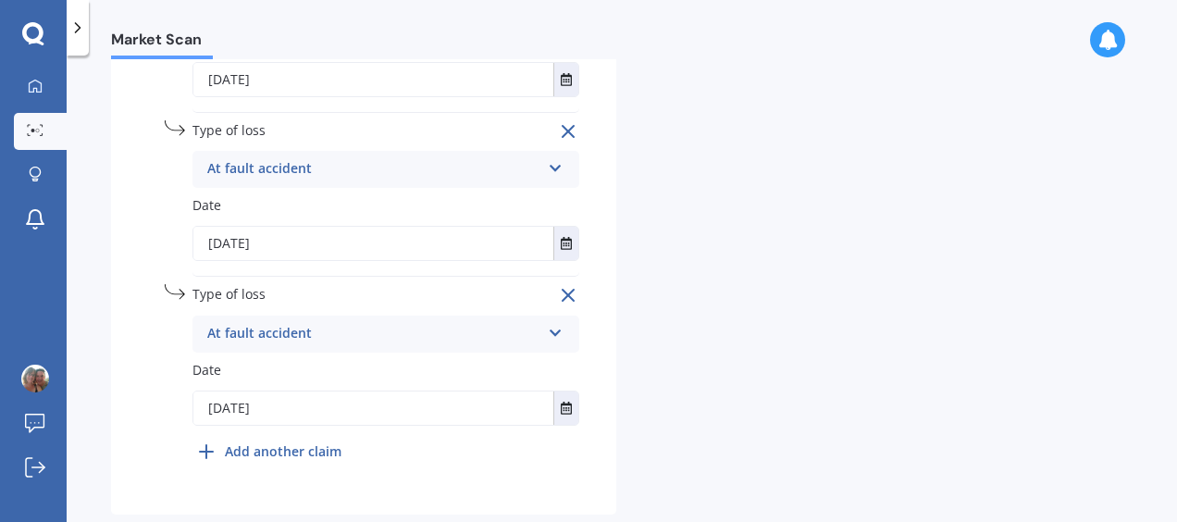
click at [211, 451] on icon at bounding box center [206, 451] width 22 height 22
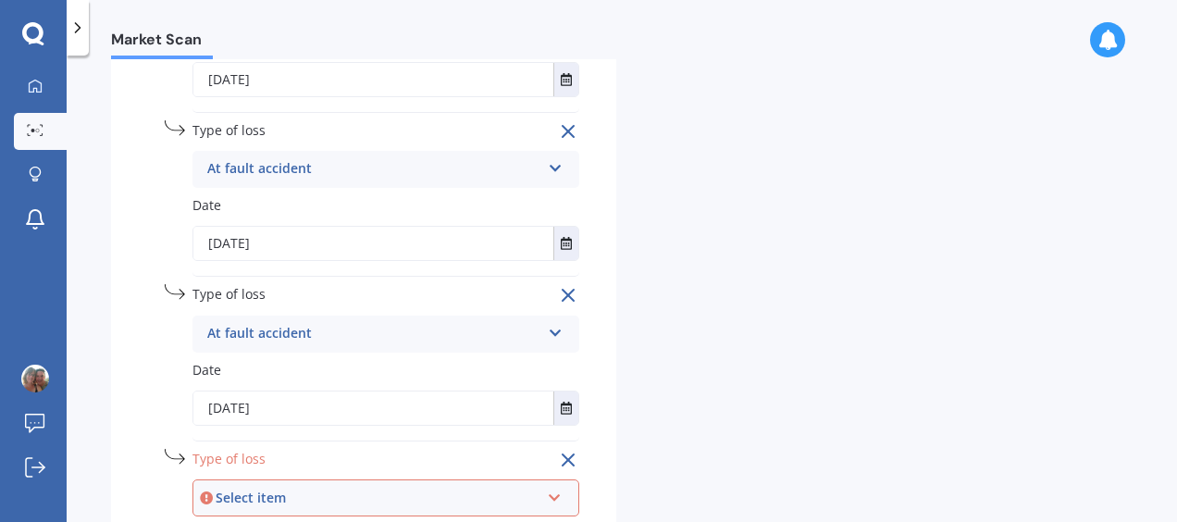
click at [552, 499] on icon at bounding box center [555, 494] width 16 height 13
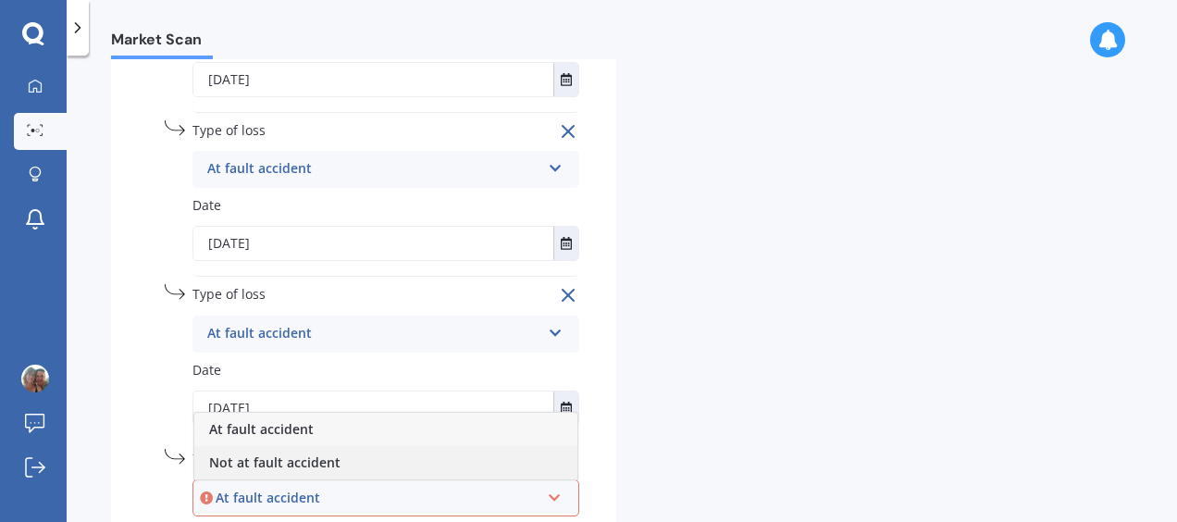
click at [409, 463] on div "Not at fault accident" at bounding box center [385, 462] width 383 height 33
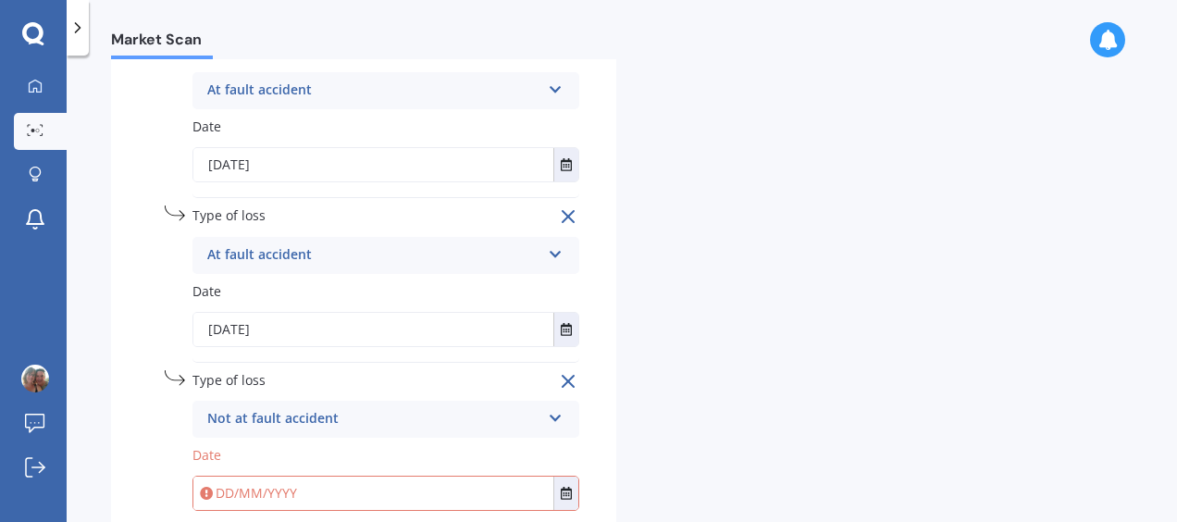
scroll to position [1201, 0]
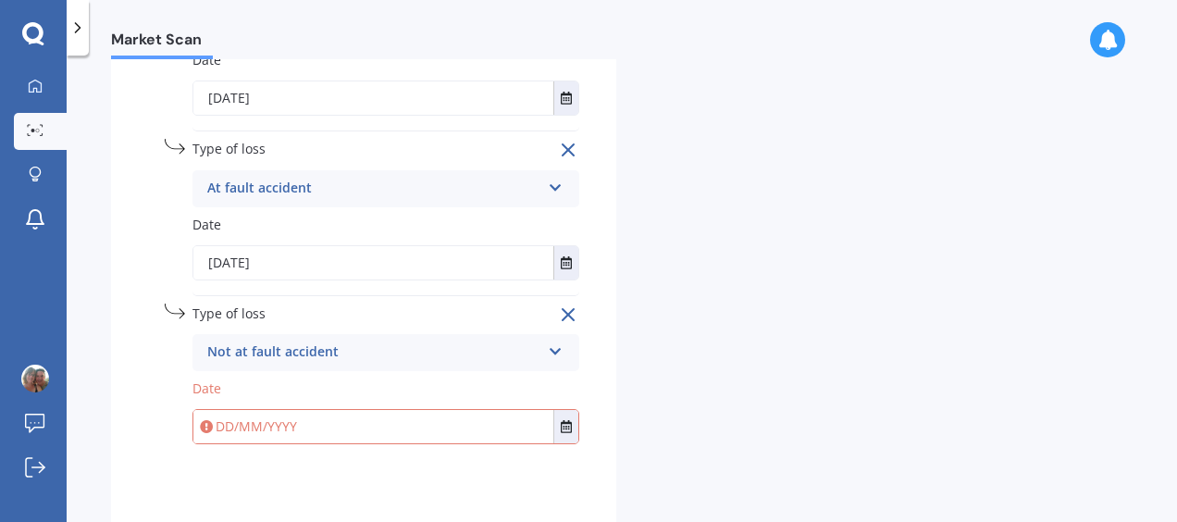
click at [328, 432] on input "text" at bounding box center [373, 426] width 360 height 33
click at [561, 429] on icon "Select date" at bounding box center [566, 426] width 11 height 13
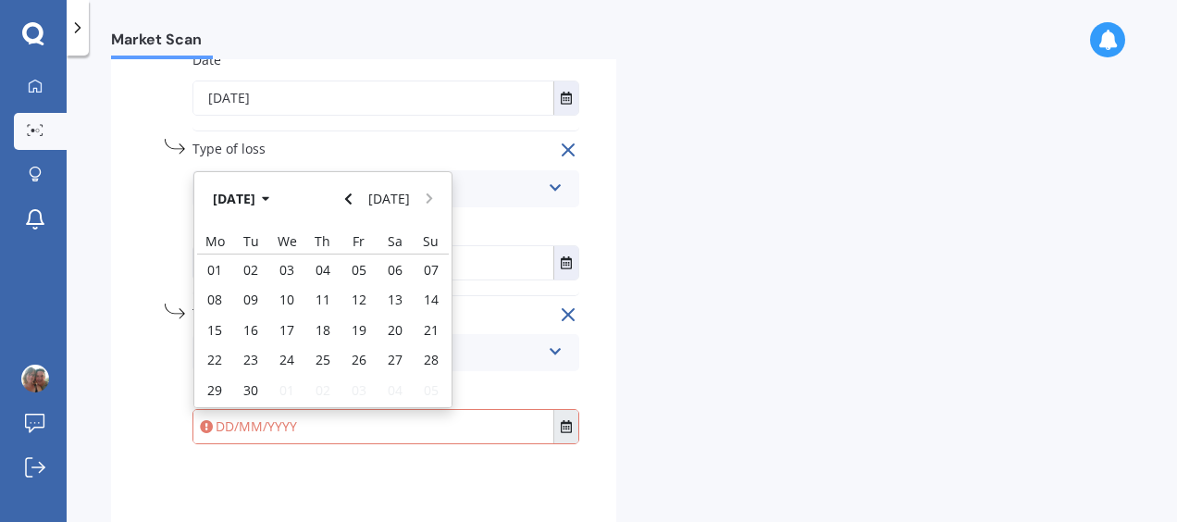
click at [267, 201] on button "[DATE]" at bounding box center [245, 198] width 80 height 33
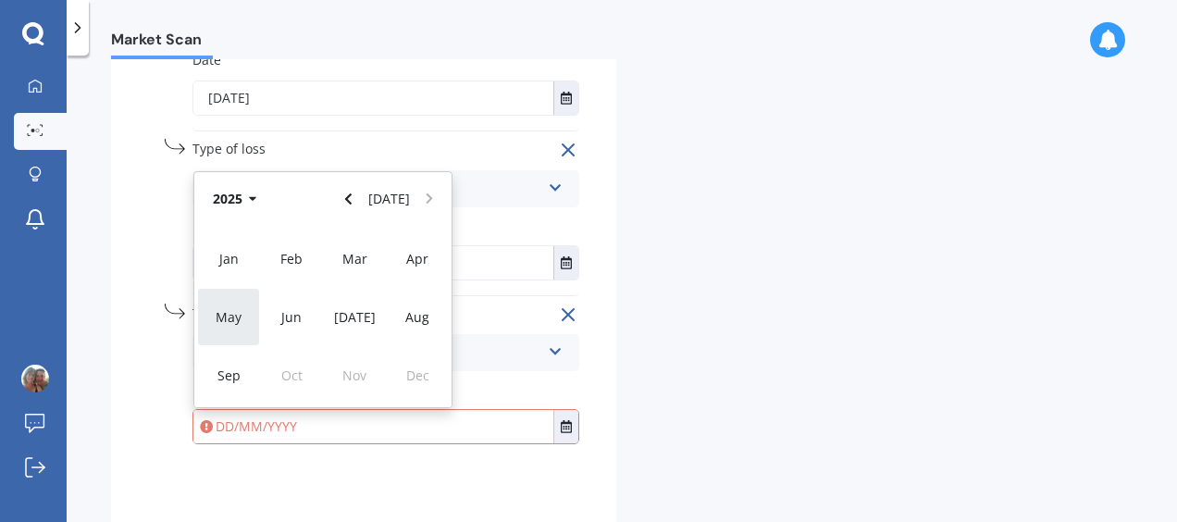
click at [222, 337] on div "May" at bounding box center [228, 317] width 63 height 58
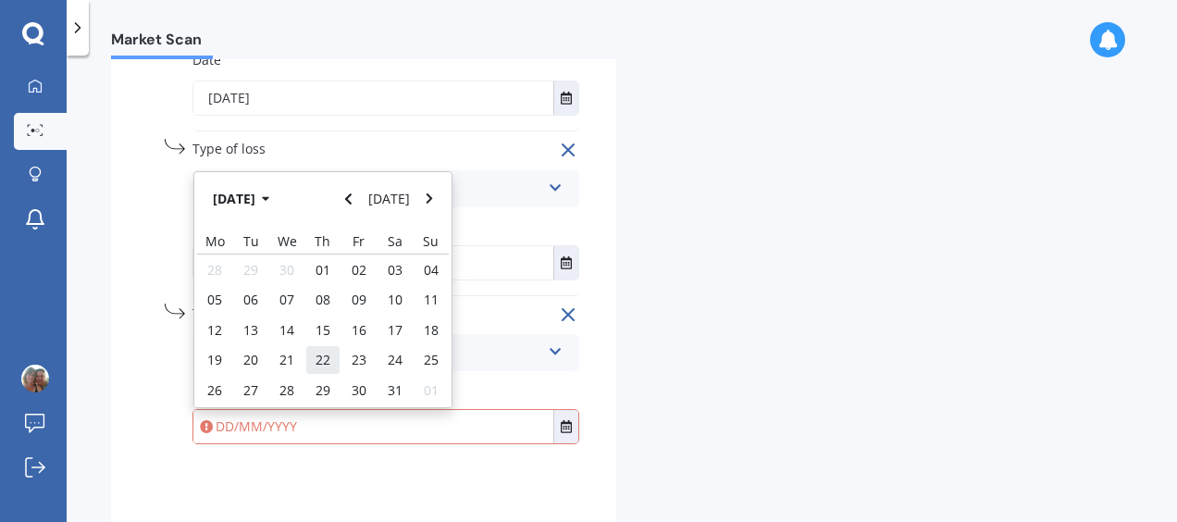
click at [319, 360] on span "22" at bounding box center [323, 360] width 15 height 18
type input "[DATE]"
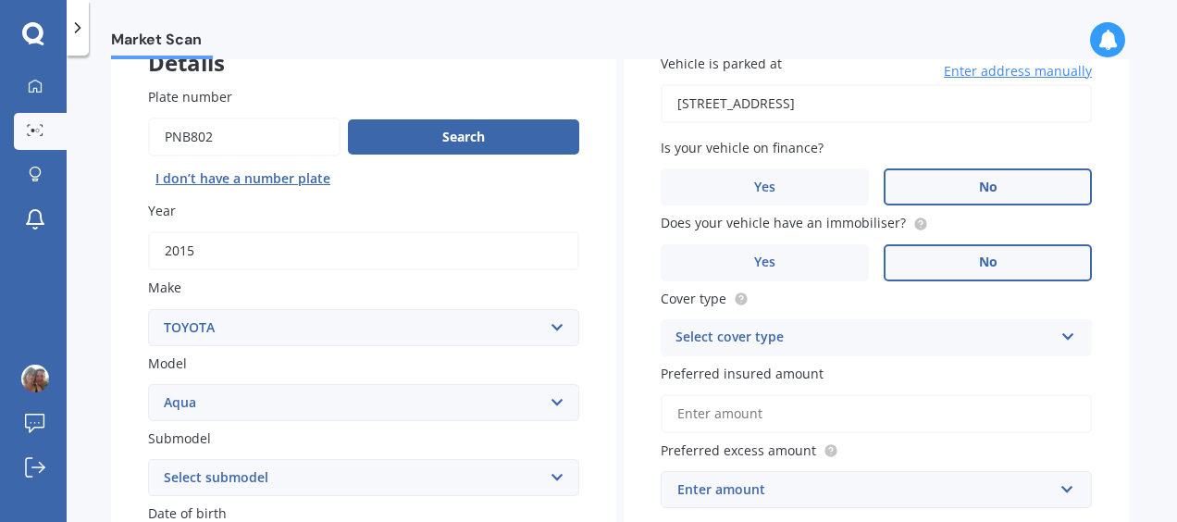
scroll to position [133, 0]
click at [1060, 329] on icon at bounding box center [1068, 332] width 16 height 13
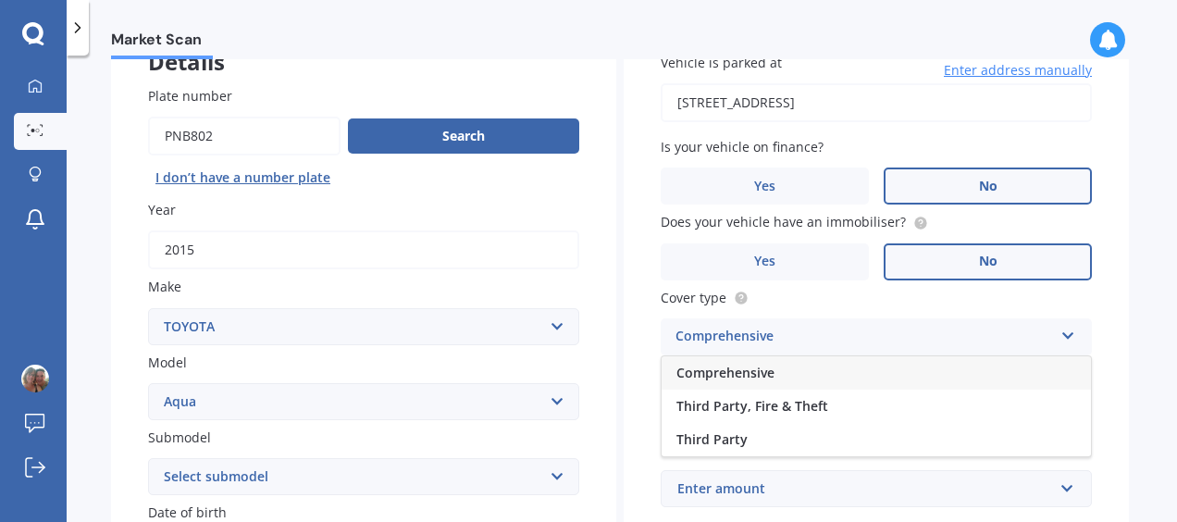
click at [988, 366] on div "Comprehensive" at bounding box center [876, 372] width 429 height 33
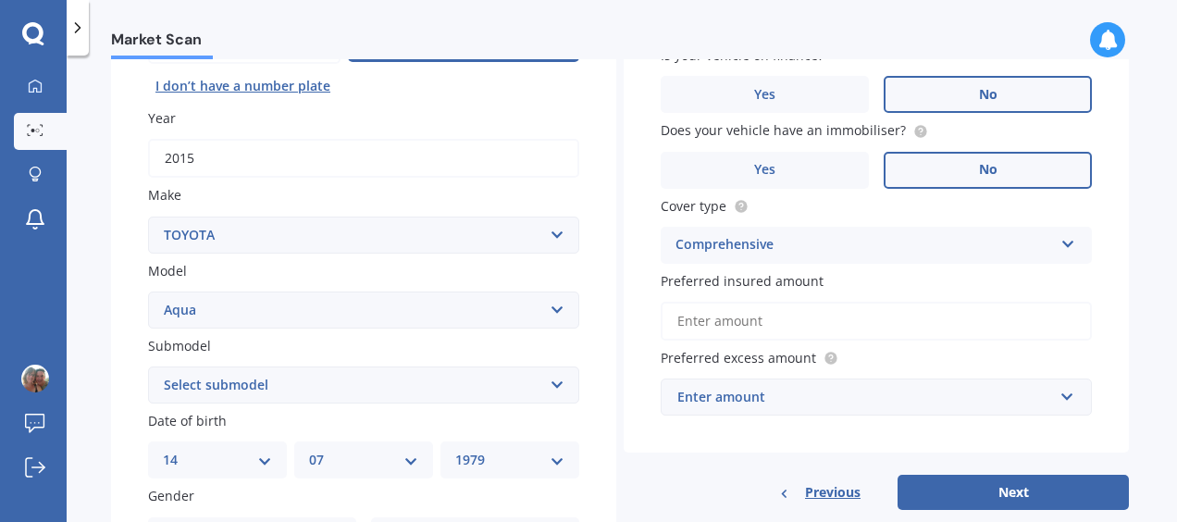
scroll to position [226, 0]
click at [871, 317] on input "Preferred insured amount" at bounding box center [876, 320] width 431 height 39
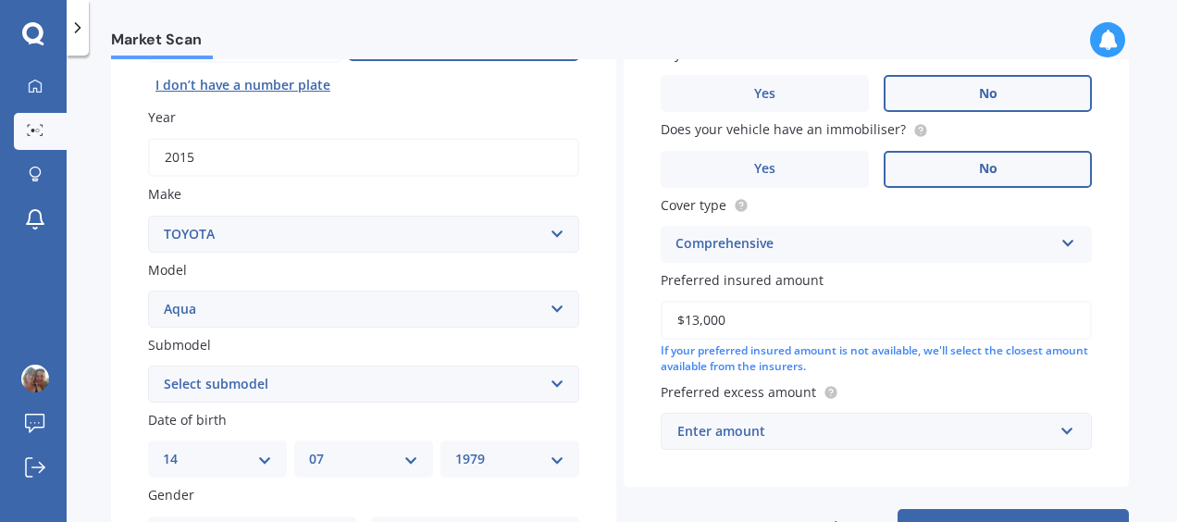
type input "$13,000"
click at [1060, 425] on input "text" at bounding box center [870, 431] width 415 height 35
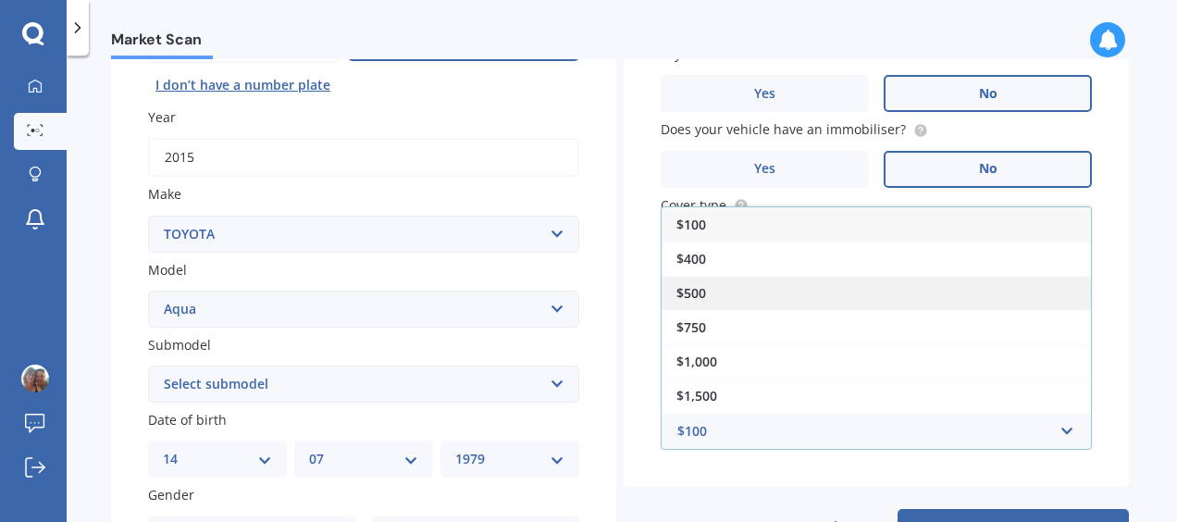
click at [693, 289] on span "$500" at bounding box center [691, 293] width 30 height 18
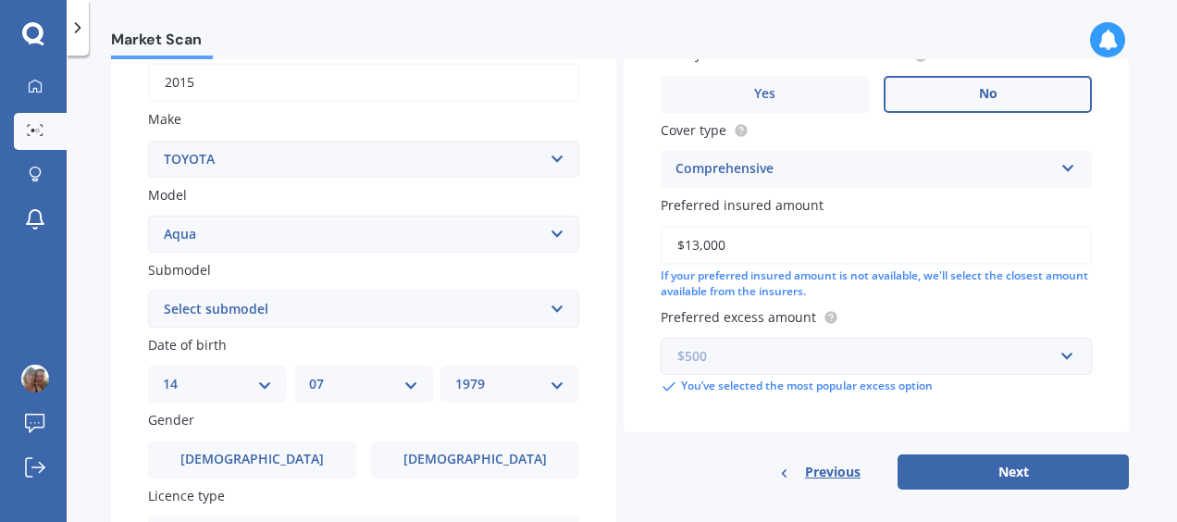
scroll to position [302, 0]
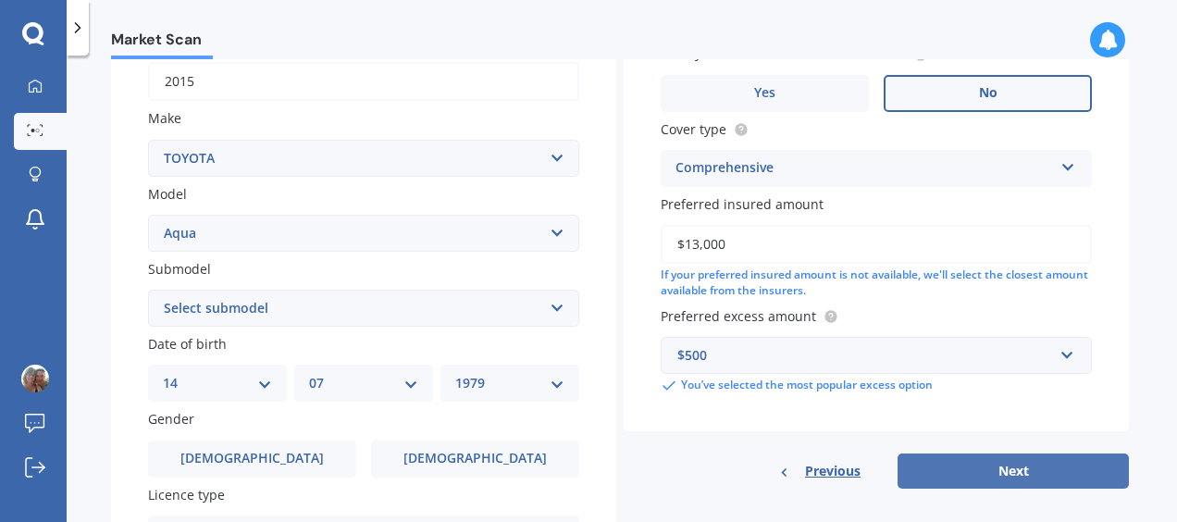
click at [1009, 466] on button "Next" at bounding box center [1013, 470] width 231 height 35
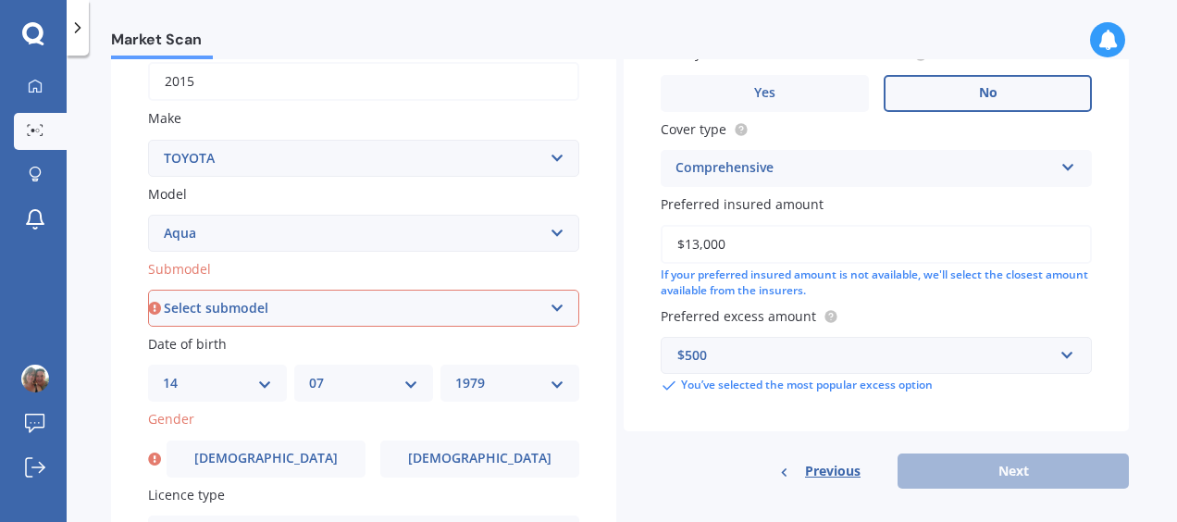
click at [548, 298] on select "Select submodel (All Other) Hatchback Hybrid" at bounding box center [363, 308] width 431 height 37
select select "HYBRID"
click at [148, 291] on select "Select submodel (All Other) Hatchback Hybrid" at bounding box center [363, 308] width 431 height 37
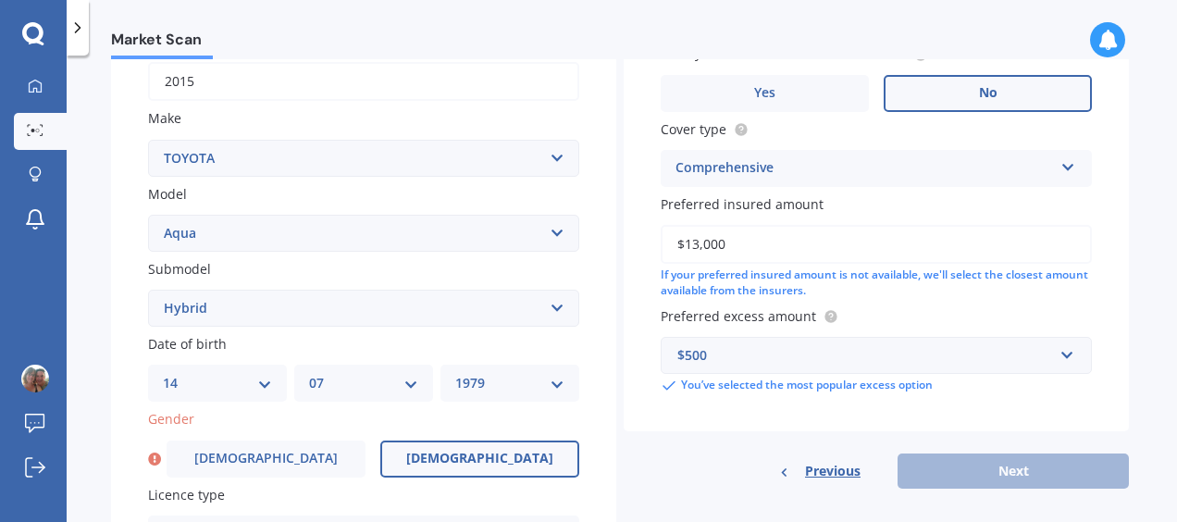
click at [440, 466] on label "[DEMOGRAPHIC_DATA]" at bounding box center [479, 458] width 199 height 37
click at [0, 0] on input "[DEMOGRAPHIC_DATA]" at bounding box center [0, 0] width 0 height 0
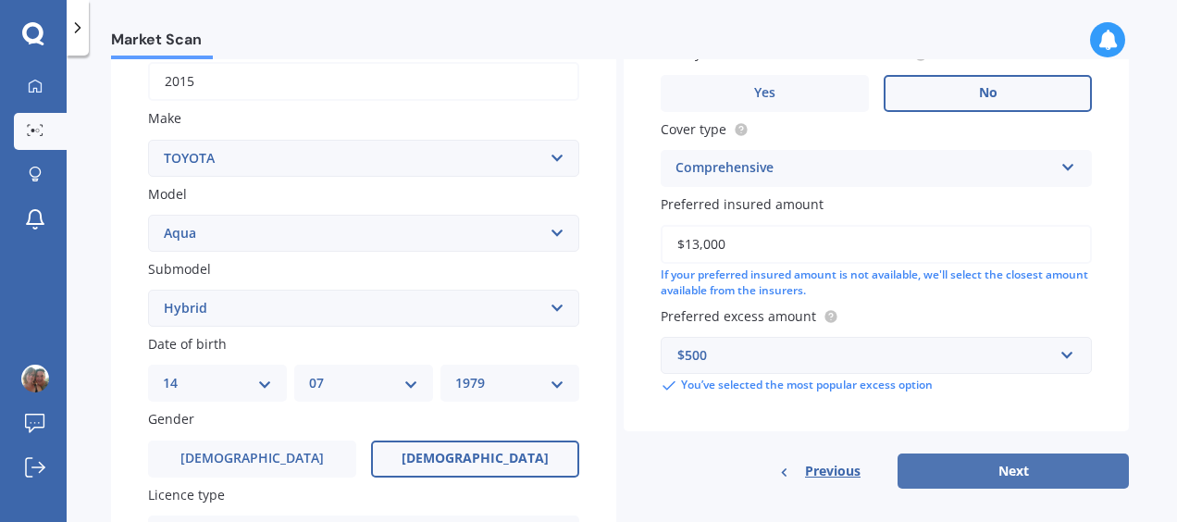
click at [1032, 465] on button "Next" at bounding box center [1013, 470] width 231 height 35
select select "14"
select select "07"
select select "1979"
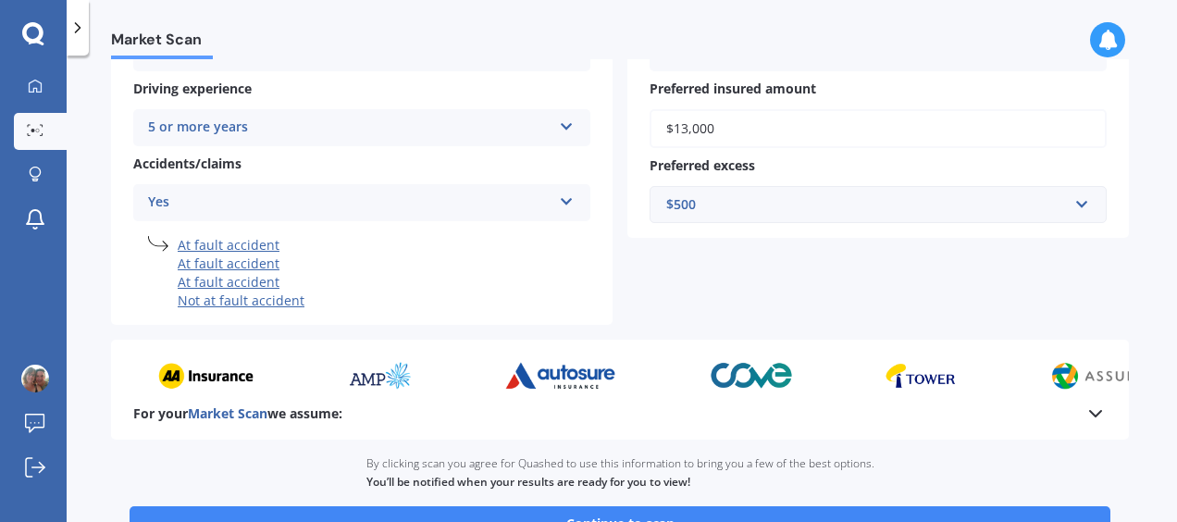
scroll to position [389, 0]
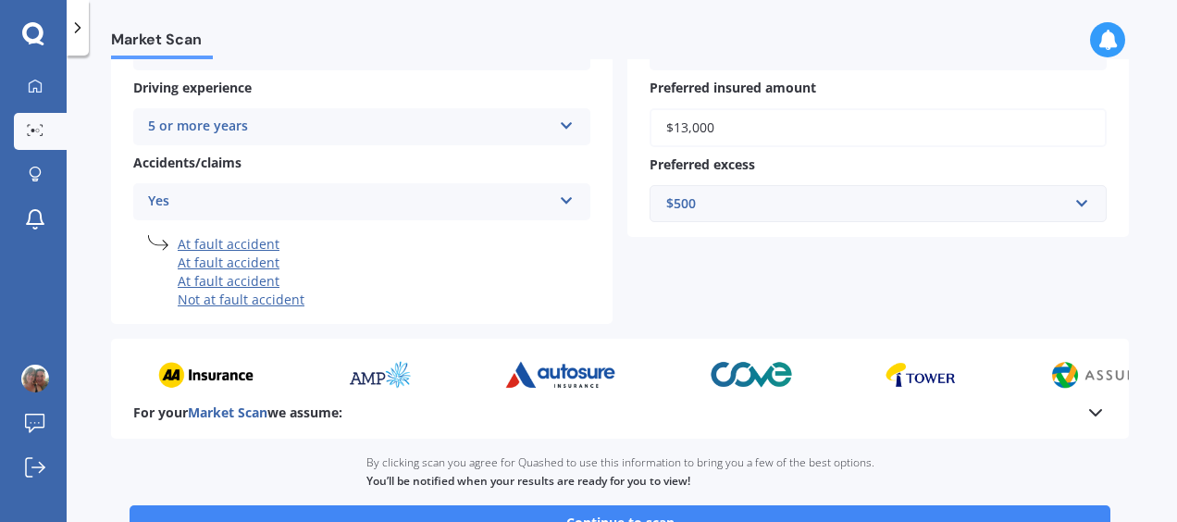
click at [564, 202] on icon at bounding box center [567, 197] width 16 height 13
click at [493, 229] on div "Yes" at bounding box center [361, 237] width 455 height 33
click at [348, 255] on li "At fault accident" at bounding box center [384, 263] width 413 height 19
select select "TOYOTA"
select select "AQUA"
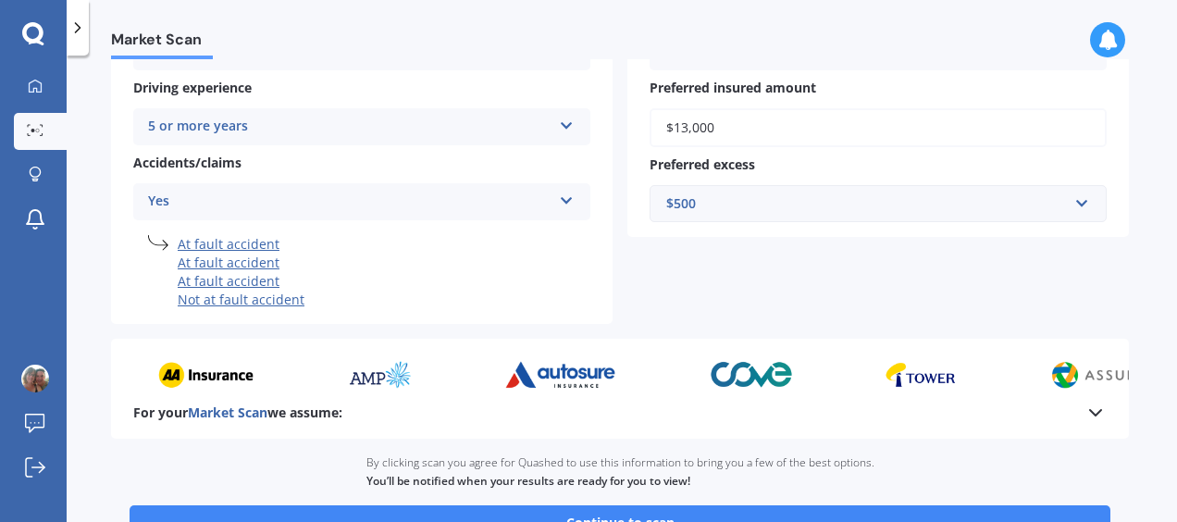
select select "HYBRID"
select select "14"
select select "07"
select select "1979"
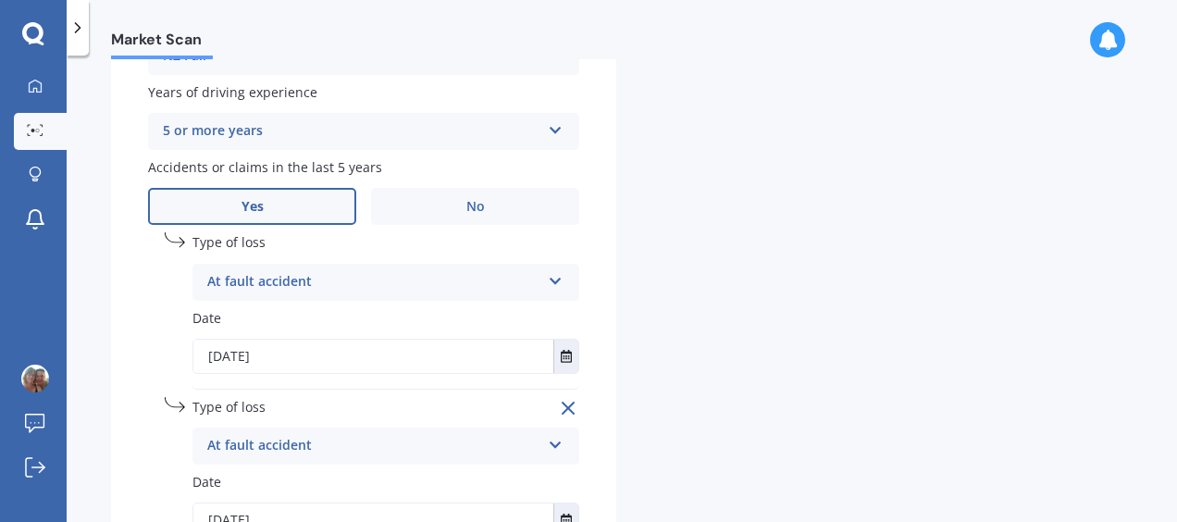
scroll to position [801, 0]
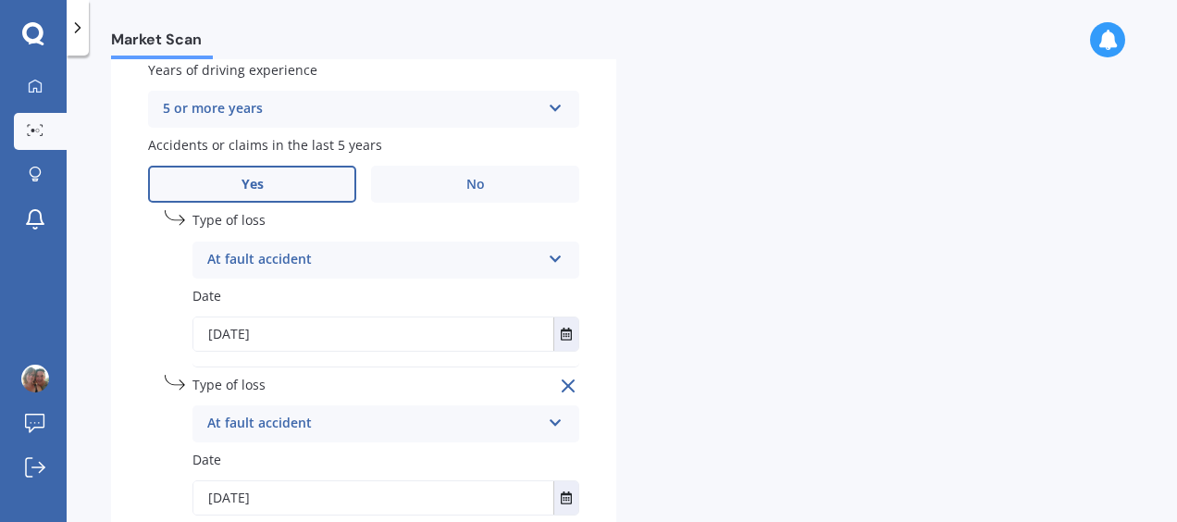
click at [557, 378] on icon at bounding box center [568, 386] width 22 height 22
type input "[DATE]"
click at [563, 384] on line at bounding box center [568, 385] width 11 height 11
type input "[DATE]"
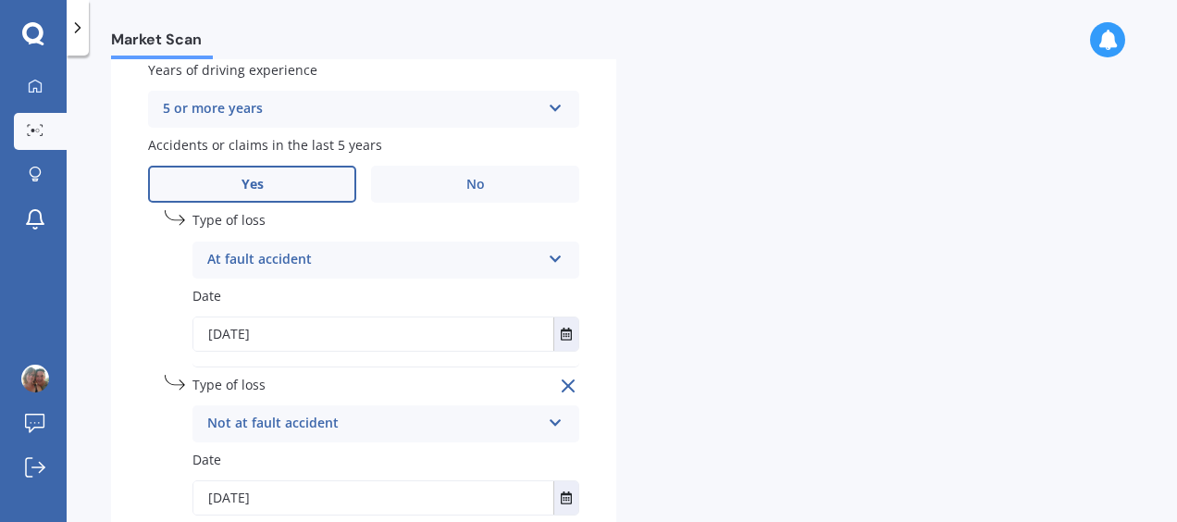
click at [557, 387] on icon at bounding box center [568, 386] width 22 height 22
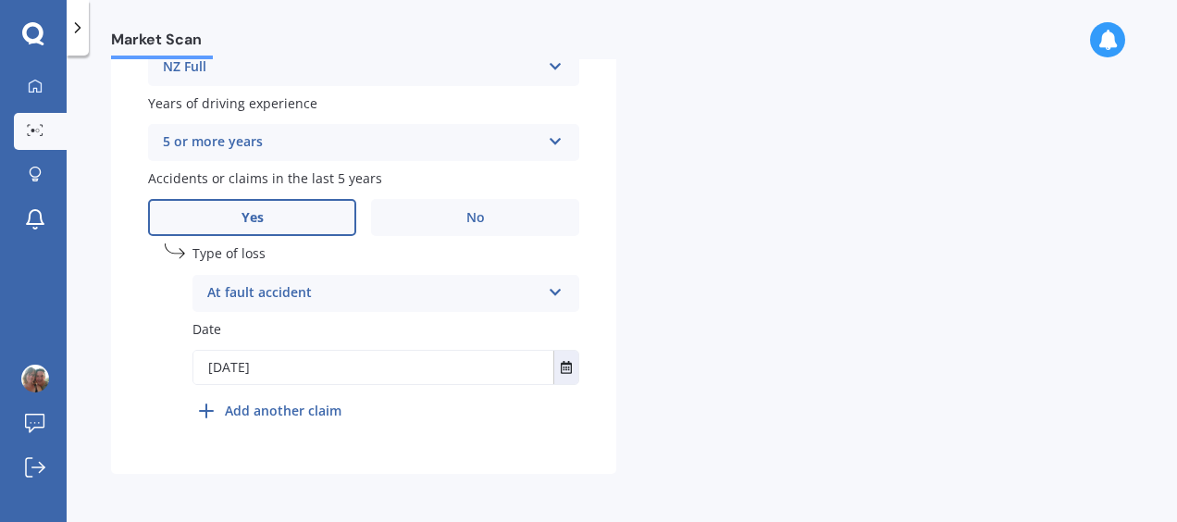
scroll to position [771, 0]
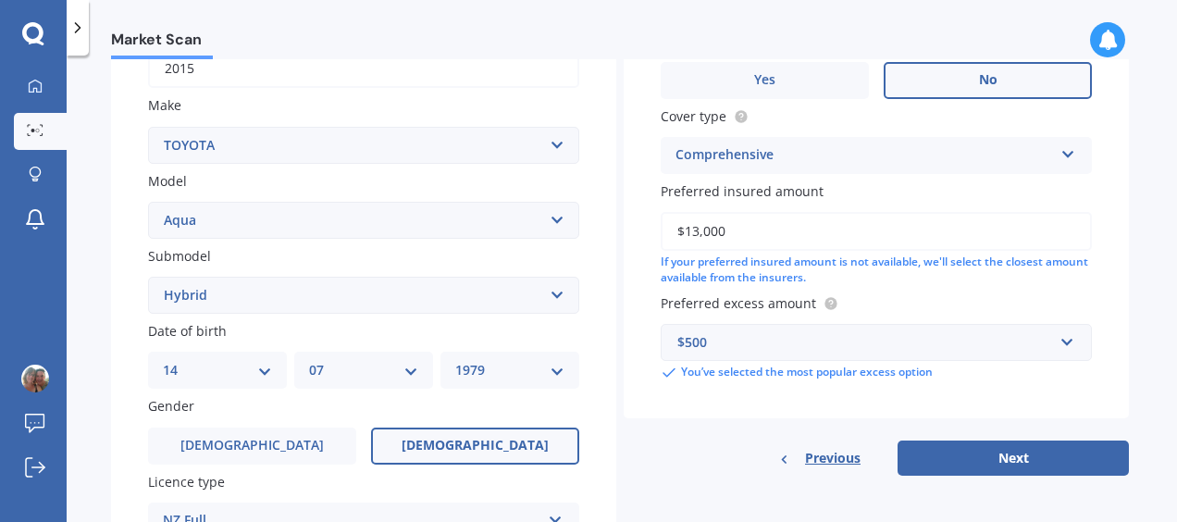
click at [981, 453] on button "Next" at bounding box center [1013, 457] width 231 height 35
select select "14"
select select "07"
select select "1979"
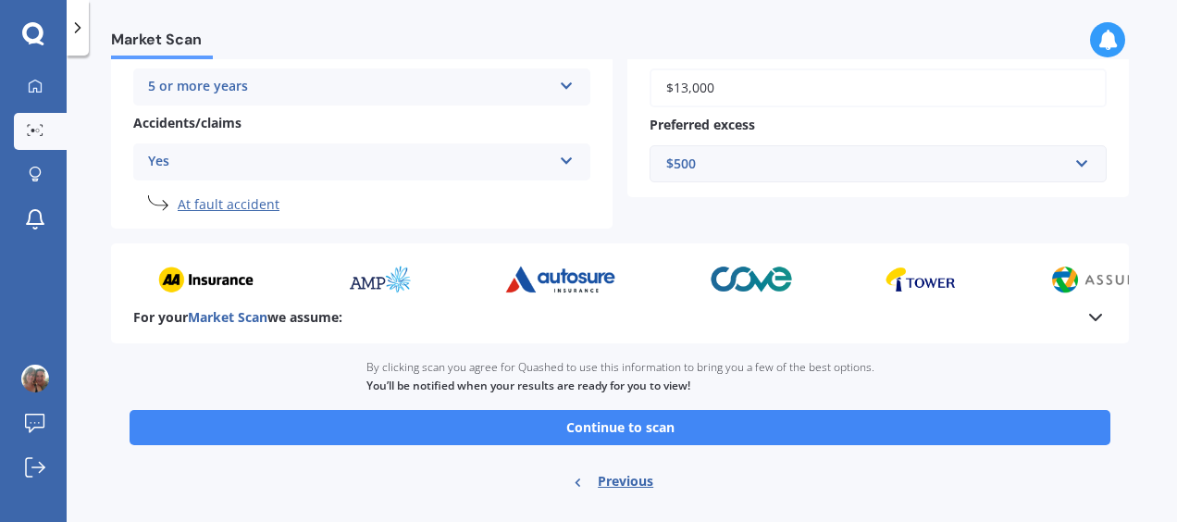
scroll to position [466, 0]
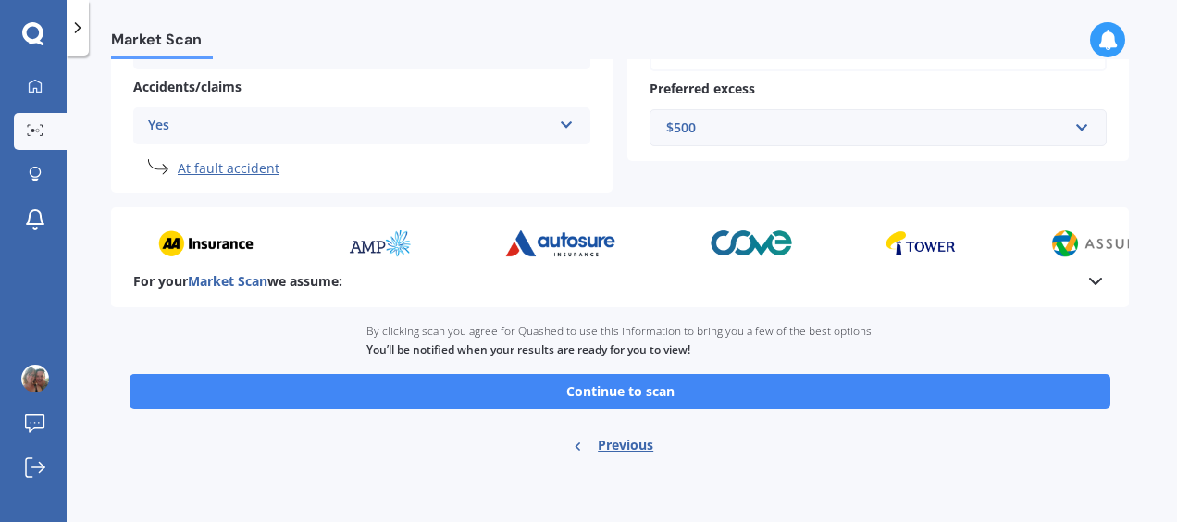
click at [651, 386] on button "Continue to scan" at bounding box center [620, 391] width 981 height 35
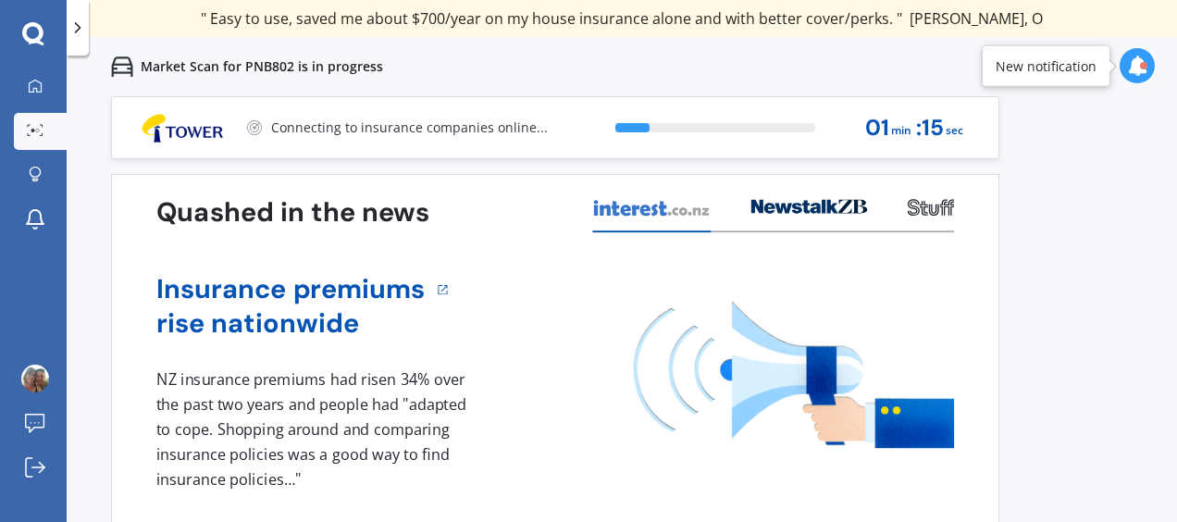
scroll to position [20, 0]
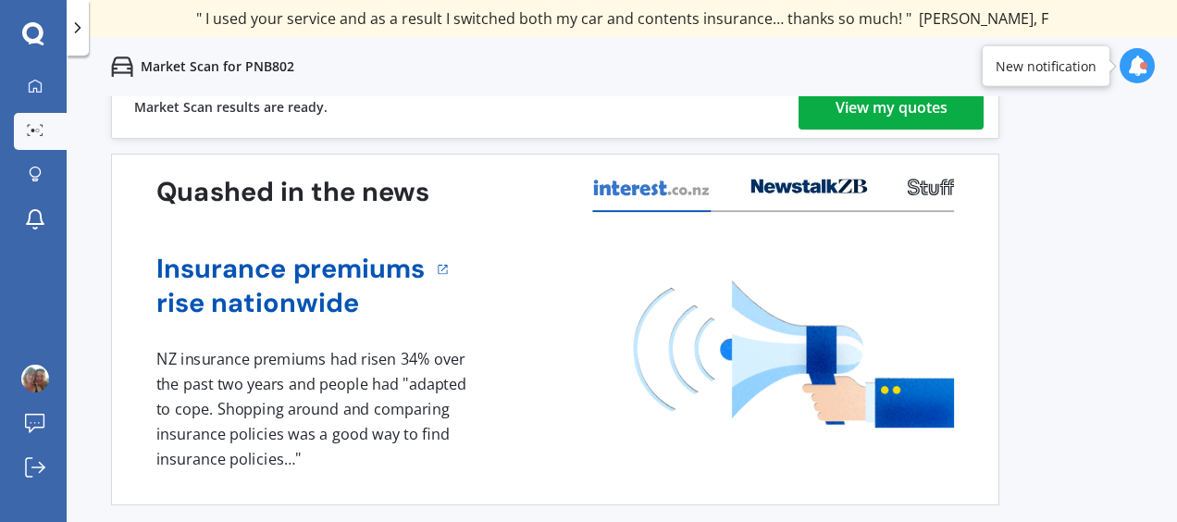
click at [836, 105] on div "View my quotes" at bounding box center [892, 107] width 112 height 44
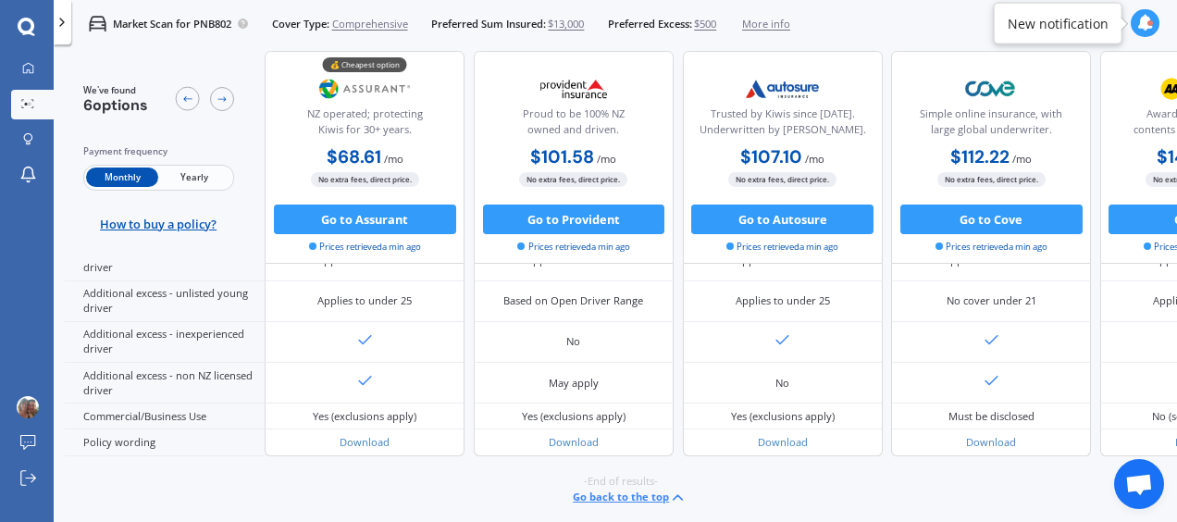
scroll to position [1019, 0]
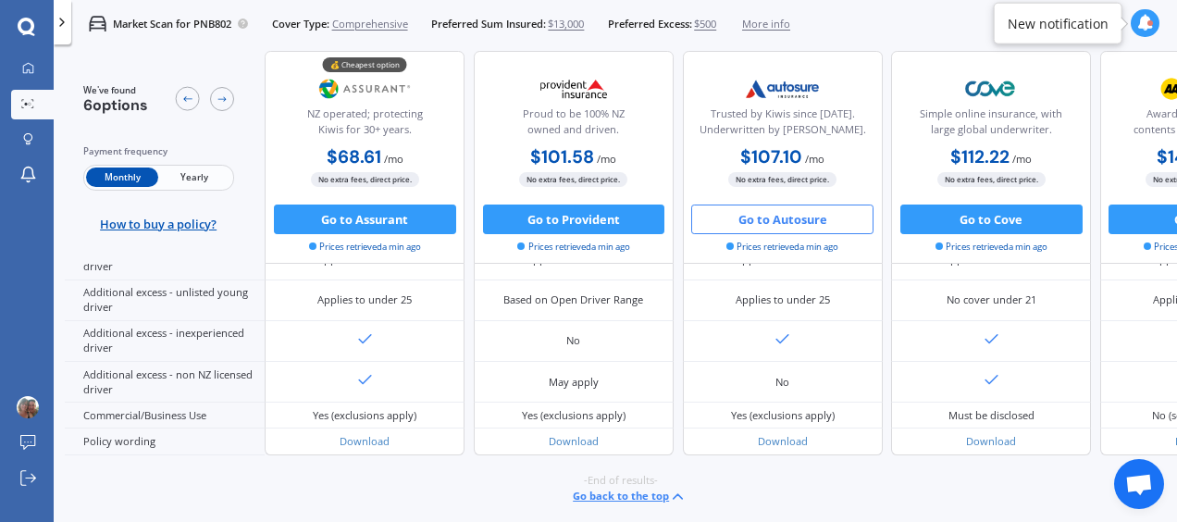
click at [788, 213] on button "Go to Autosure" at bounding box center [782, 220] width 182 height 30
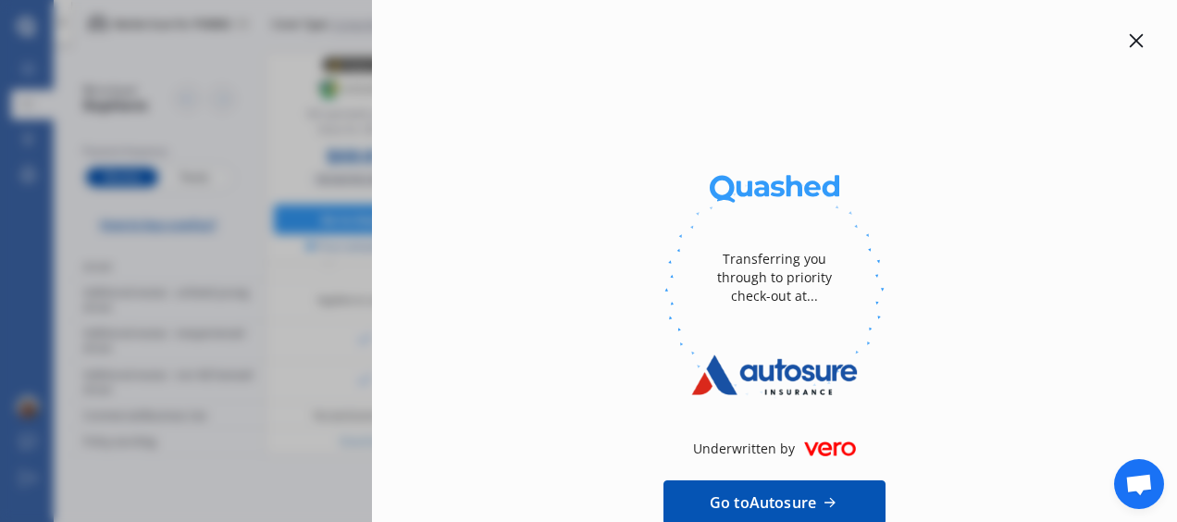
click at [1129, 33] on icon at bounding box center [1136, 40] width 15 height 15
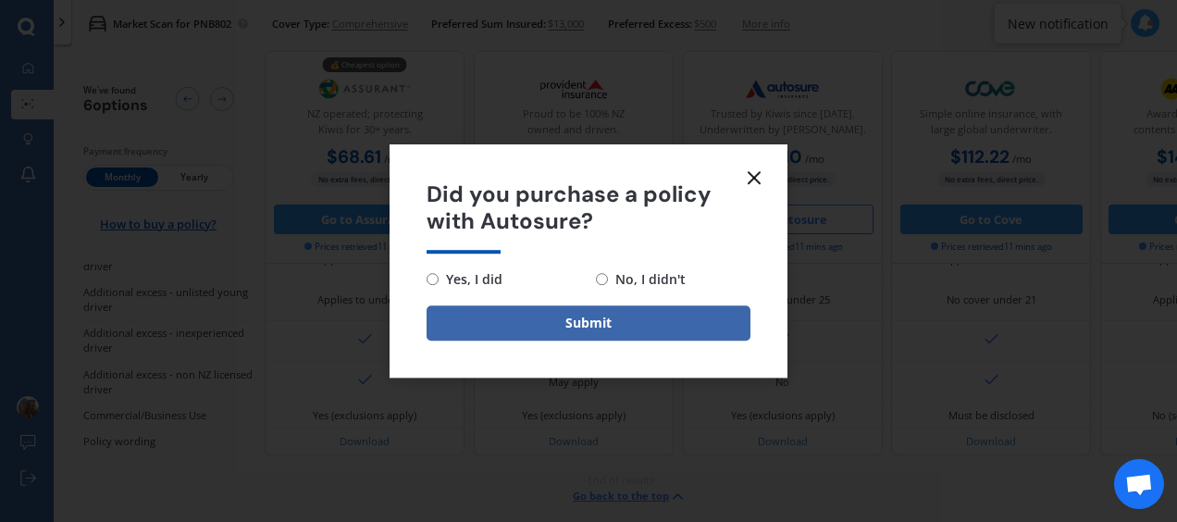
click at [605, 279] on input "No, I didn't" at bounding box center [602, 279] width 12 height 12
radio input "true"
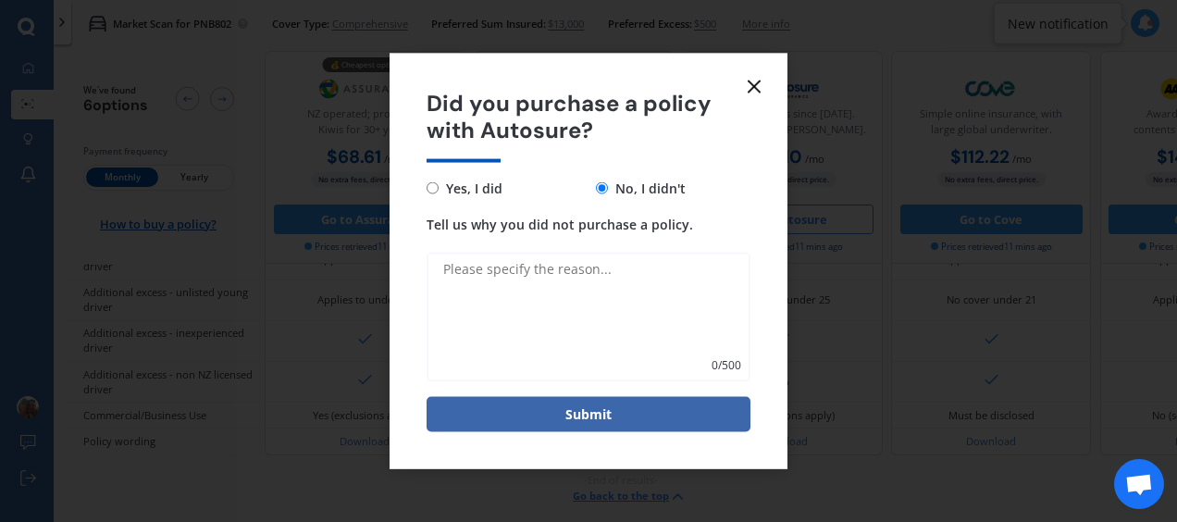
click at [594, 413] on button "Submit" at bounding box center [589, 413] width 324 height 35
click at [614, 276] on textarea "Tell us why you did not purchase a policy." at bounding box center [589, 317] width 324 height 130
type textarea "just getting quotes"
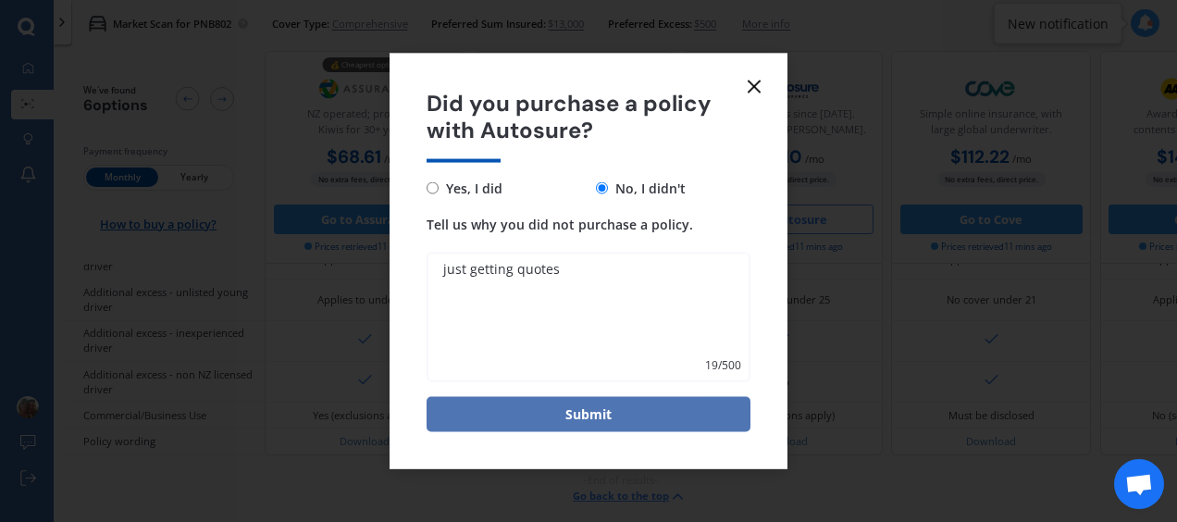
click at [594, 405] on button "Submit" at bounding box center [589, 413] width 324 height 35
